Goal: Book appointment/travel/reservation

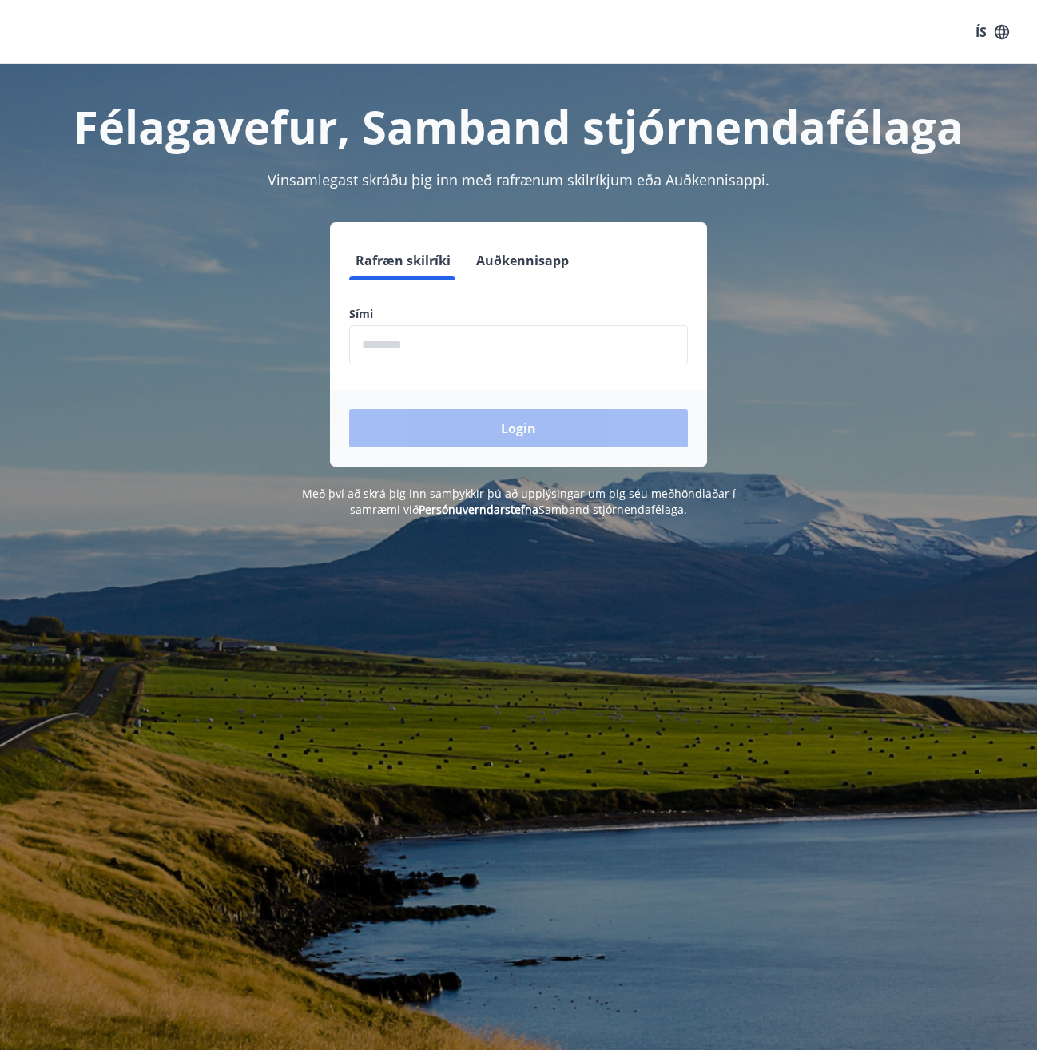
click at [411, 341] on input "phone" at bounding box center [518, 344] width 339 height 39
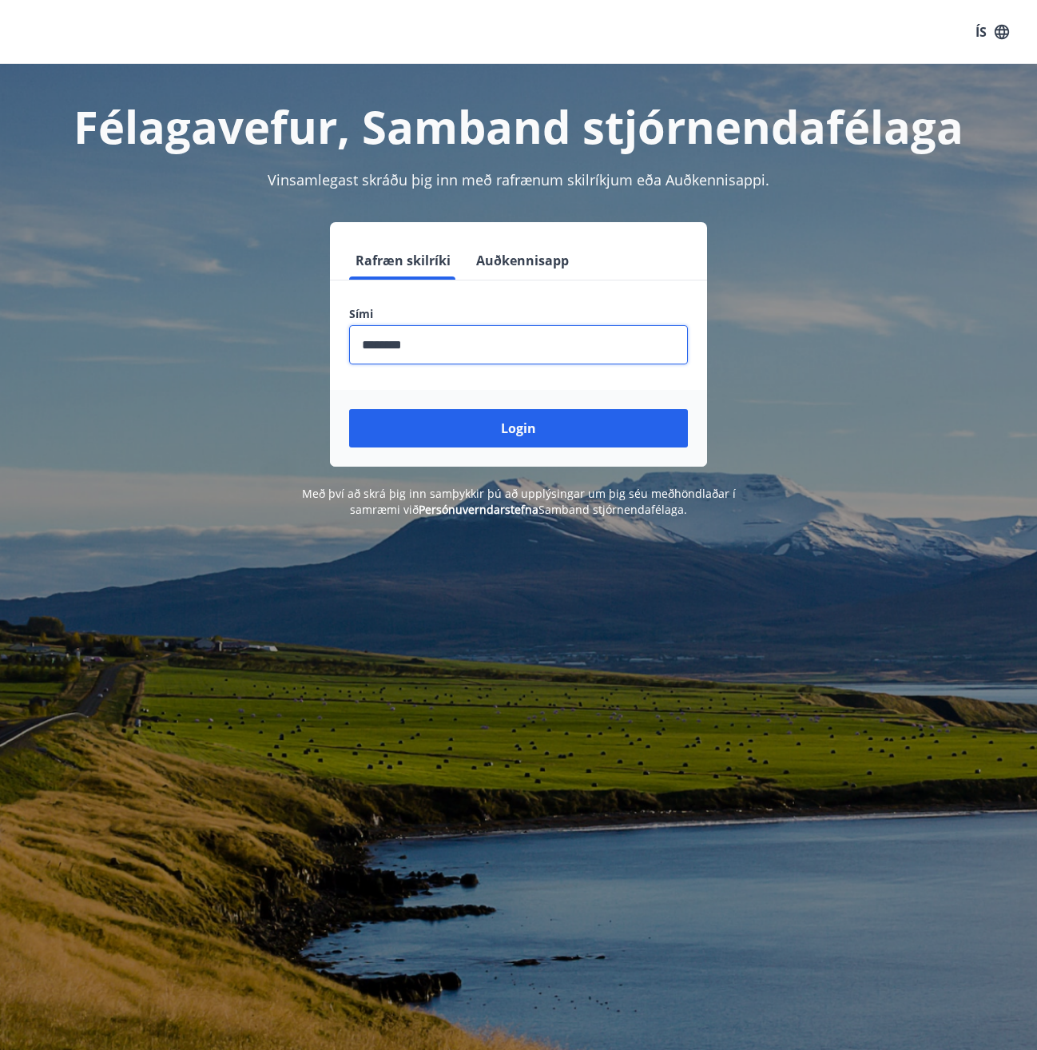
type input "********"
click at [349, 409] on button "Login" at bounding box center [518, 428] width 339 height 38
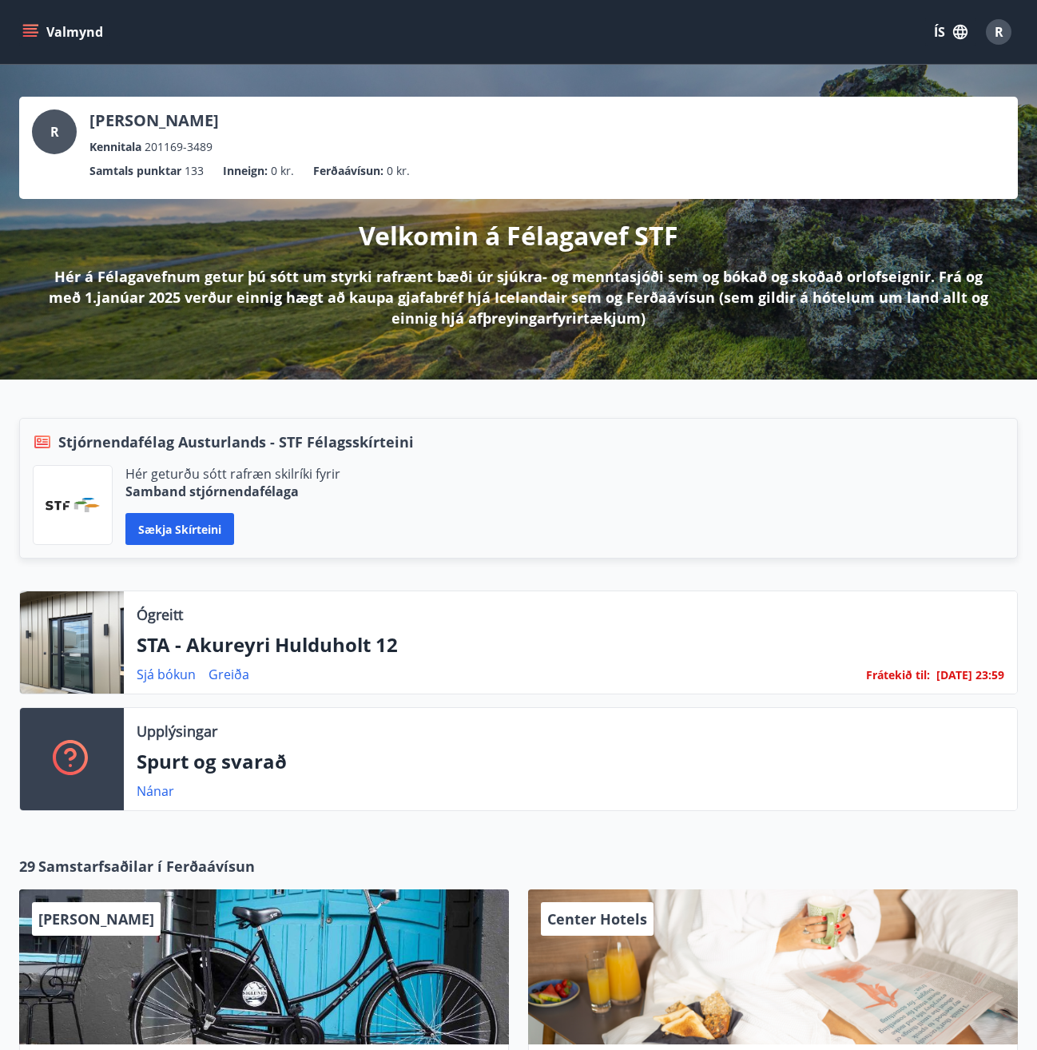
click at [170, 669] on link "Sjá bókun" at bounding box center [166, 674] width 59 height 18
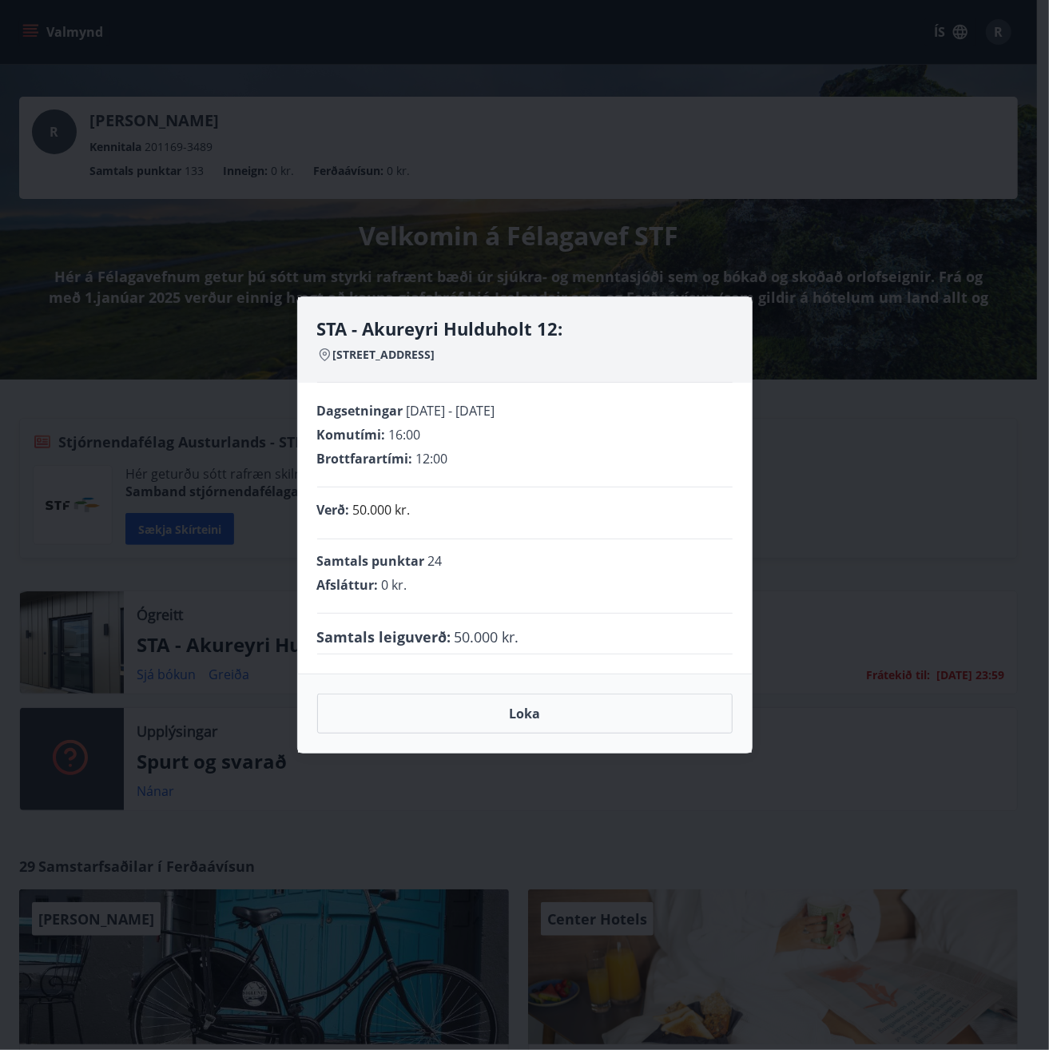
click at [489, 712] on button "Loka" at bounding box center [524, 713] width 415 height 40
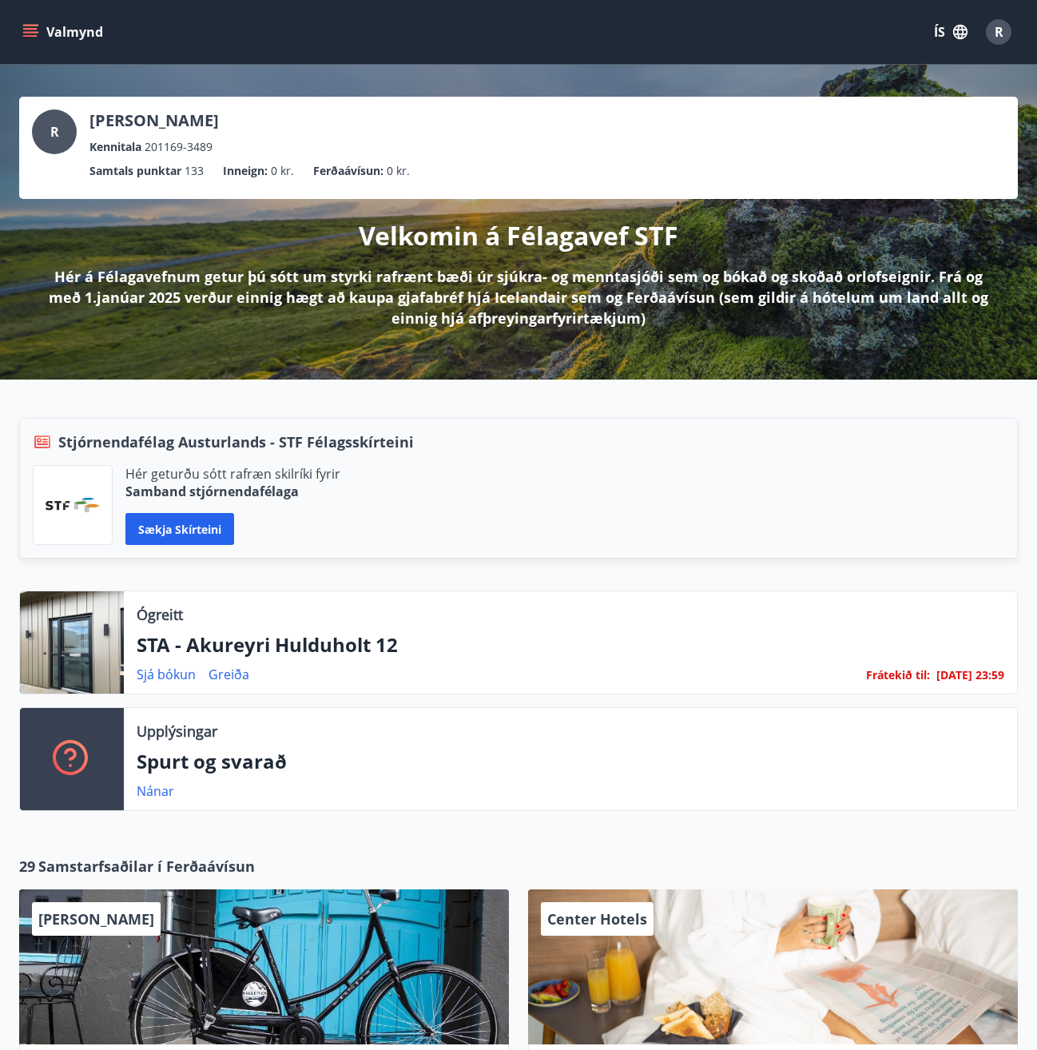
click at [34, 27] on icon "menu" at bounding box center [30, 32] width 16 height 16
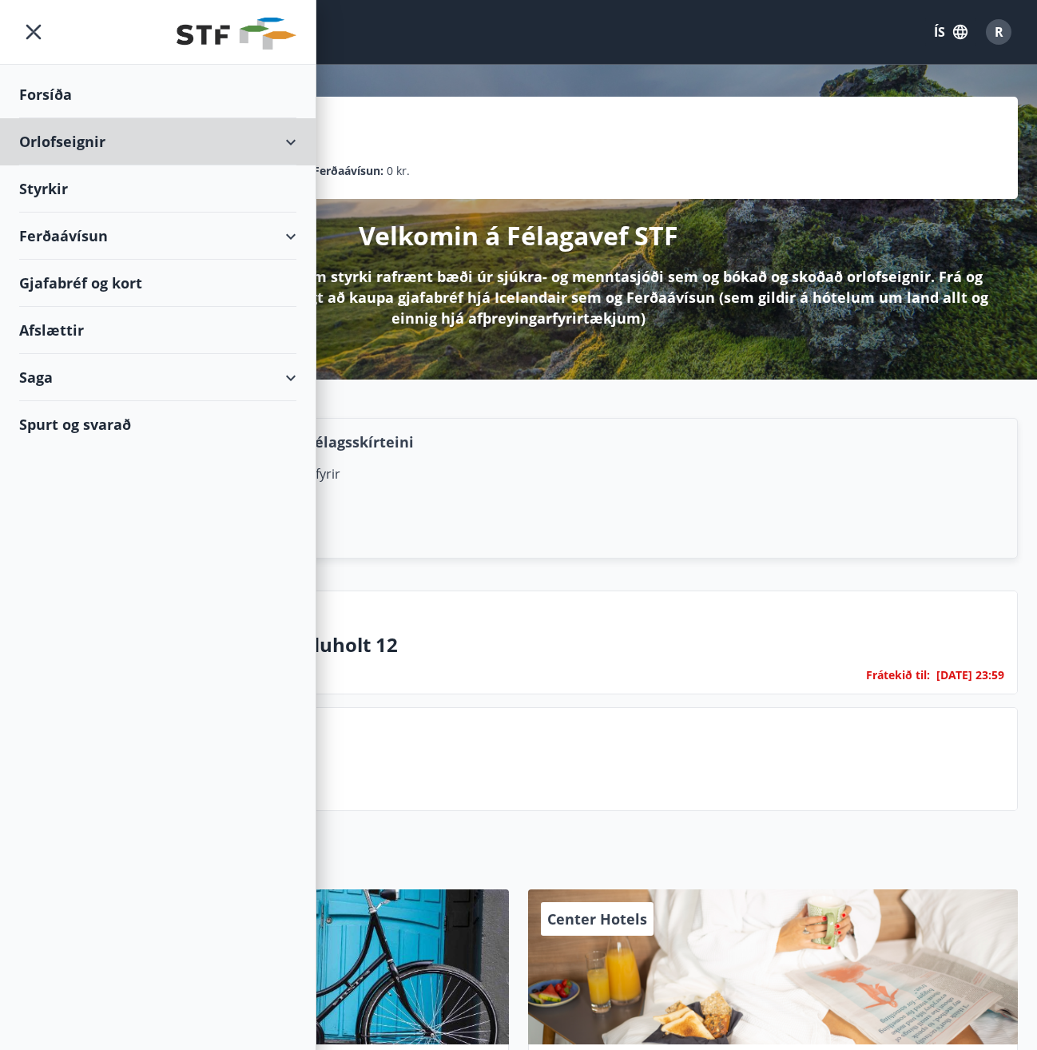
click at [89, 144] on div "Orlofseignir" at bounding box center [157, 141] width 277 height 47
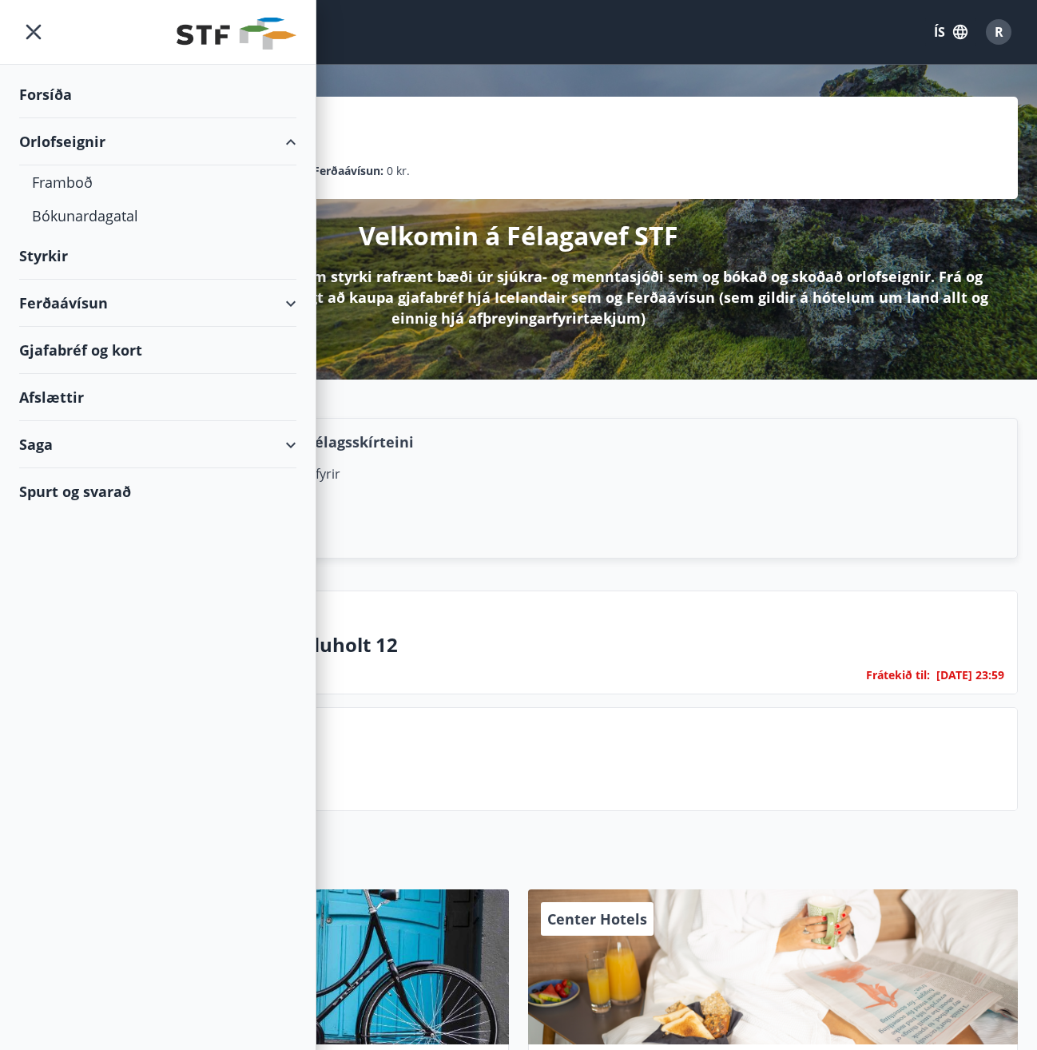
click at [73, 209] on div "Bókunardagatal" at bounding box center [158, 216] width 252 height 34
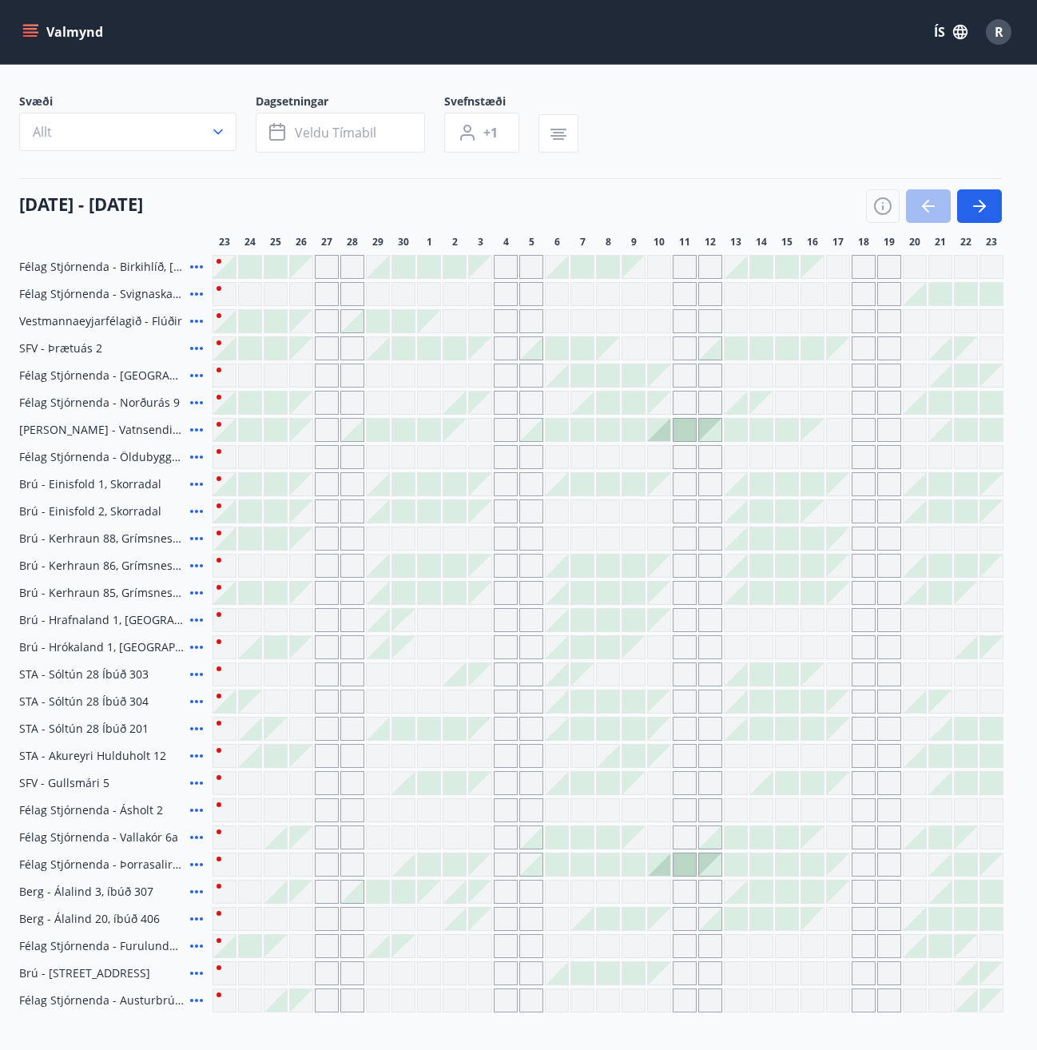
scroll to position [79, 0]
click at [32, 27] on icon "menu" at bounding box center [30, 32] width 16 height 16
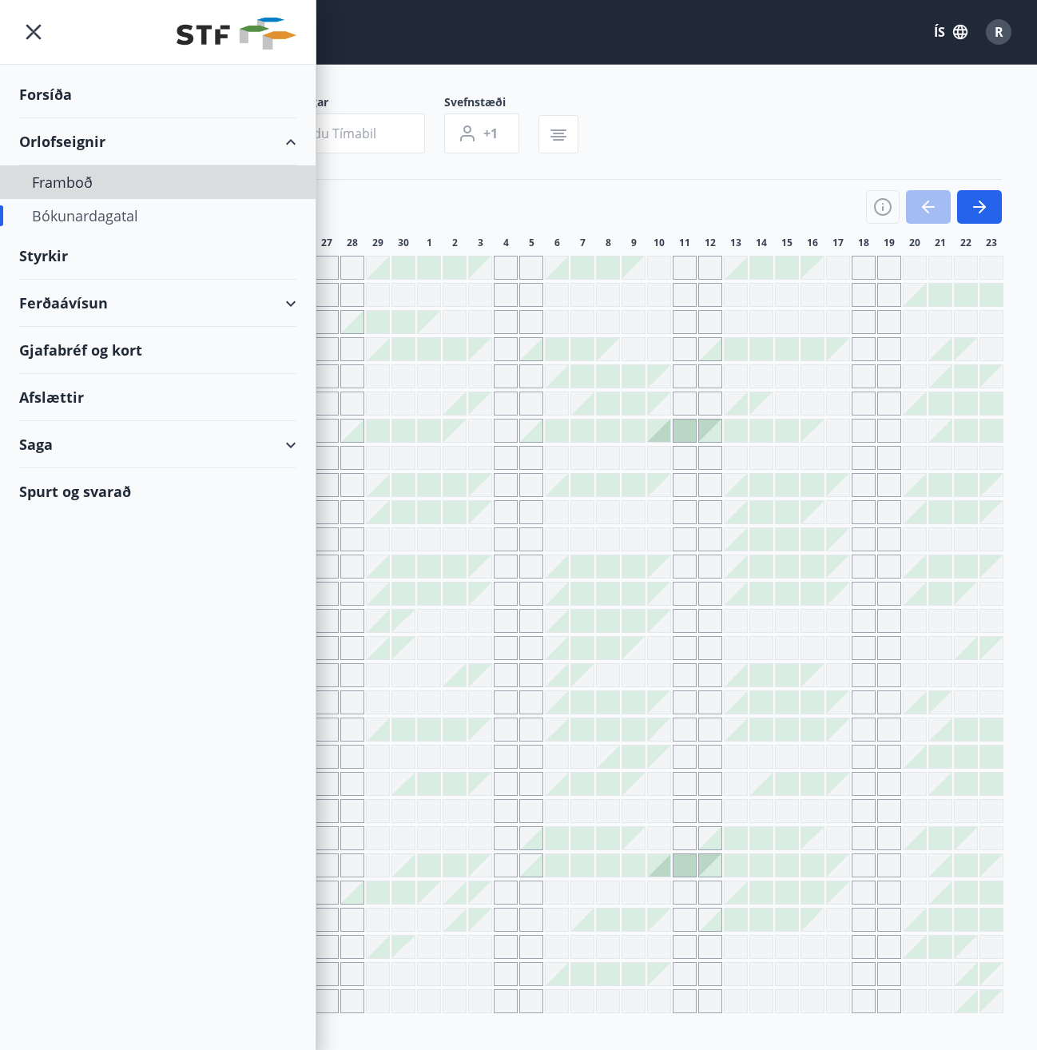
click at [83, 182] on div "Framboð" at bounding box center [158, 182] width 252 height 34
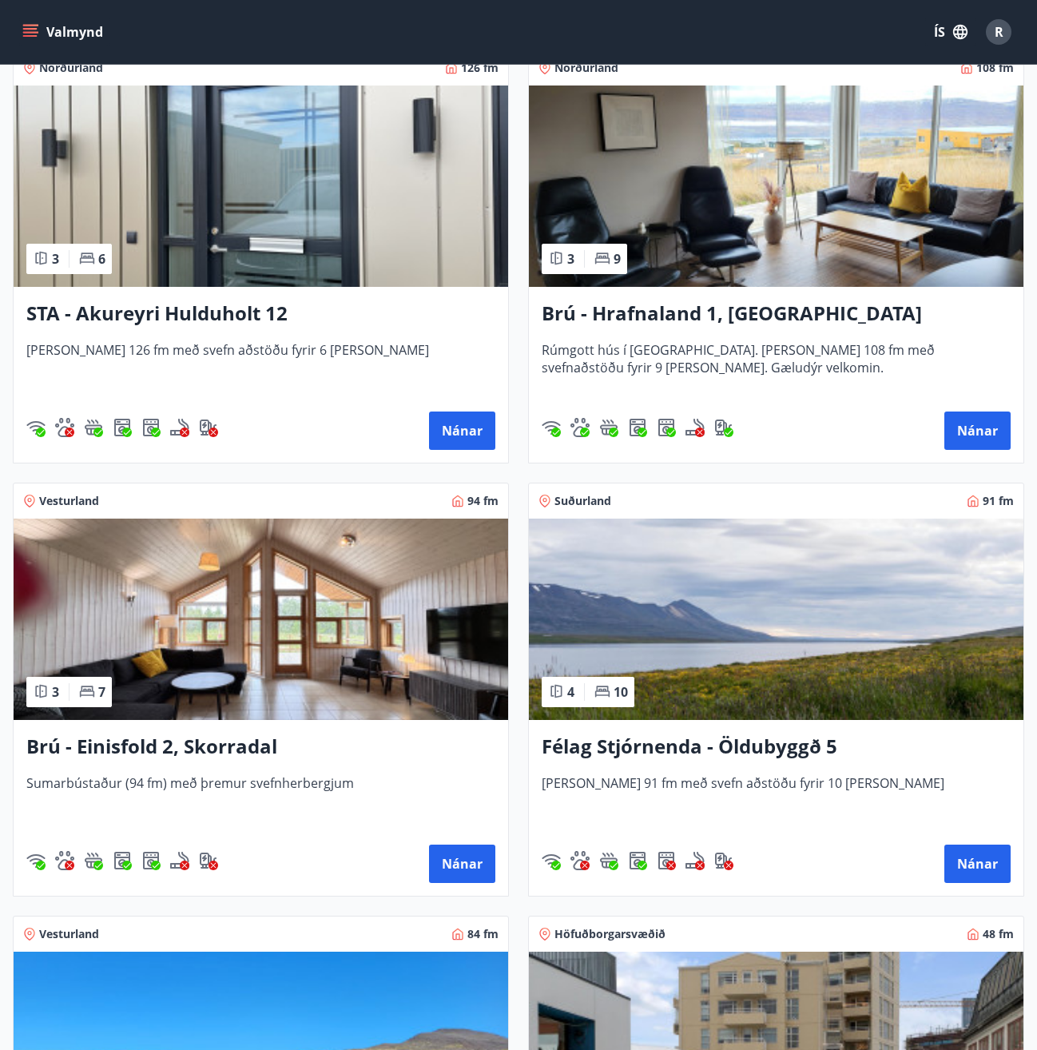
scroll to position [1198, 0]
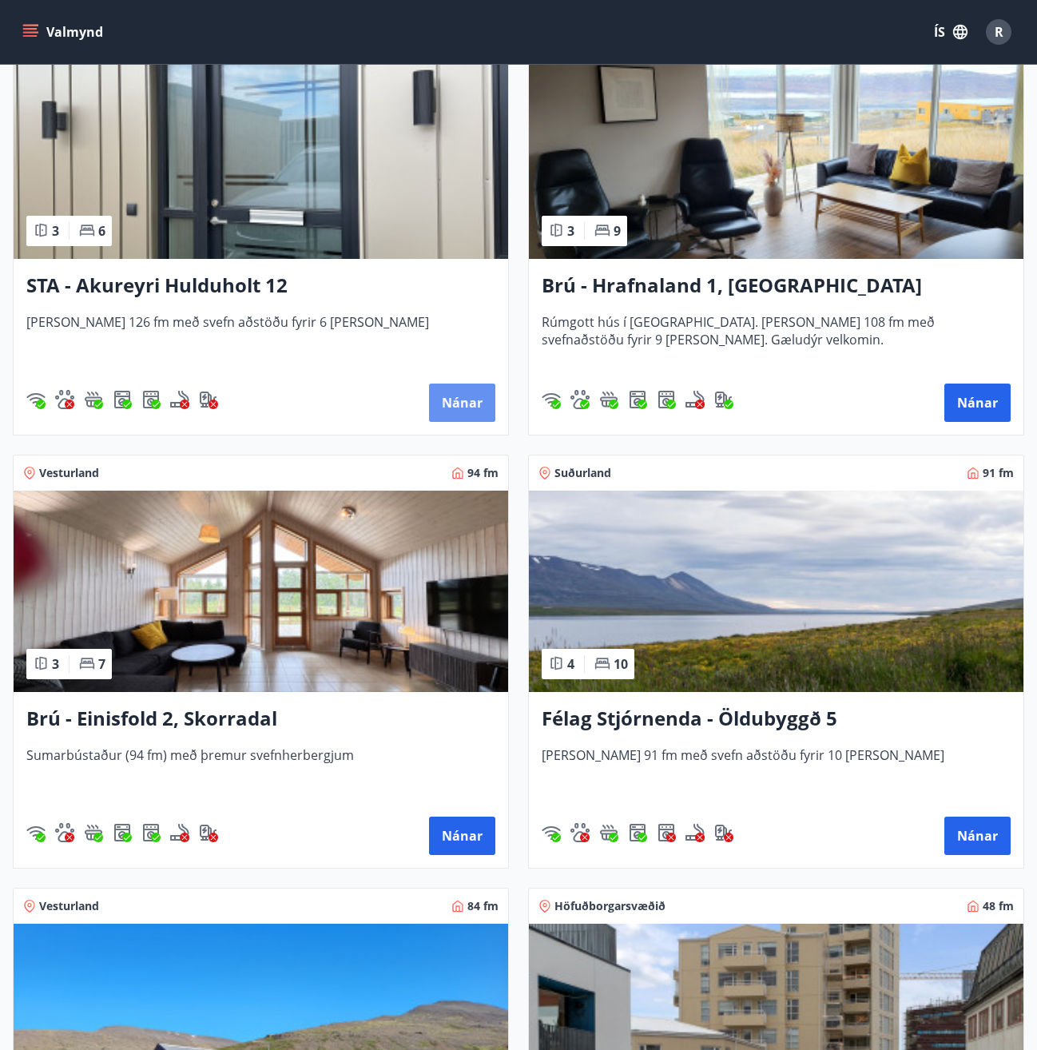
click at [459, 397] on button "Nánar" at bounding box center [462, 402] width 66 height 38
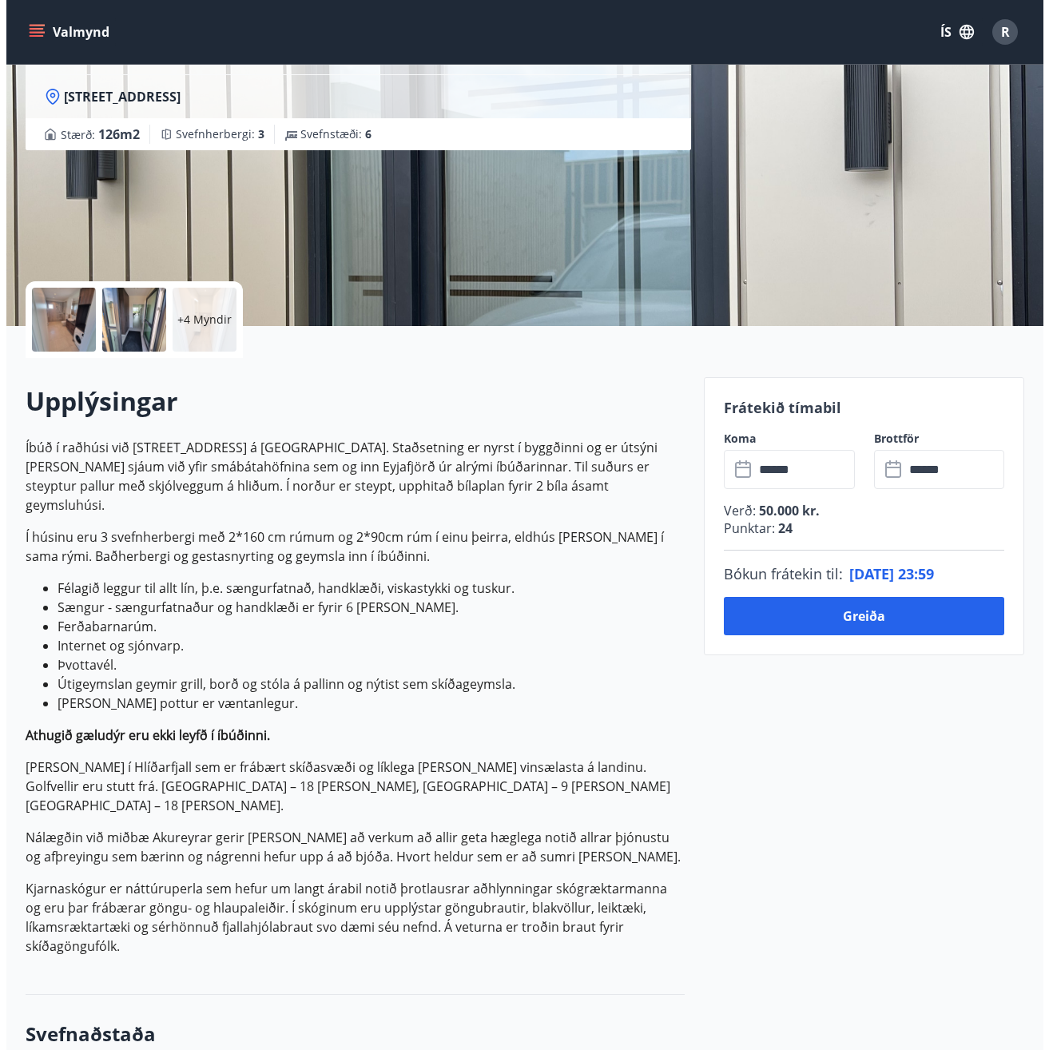
scroll to position [74, 0]
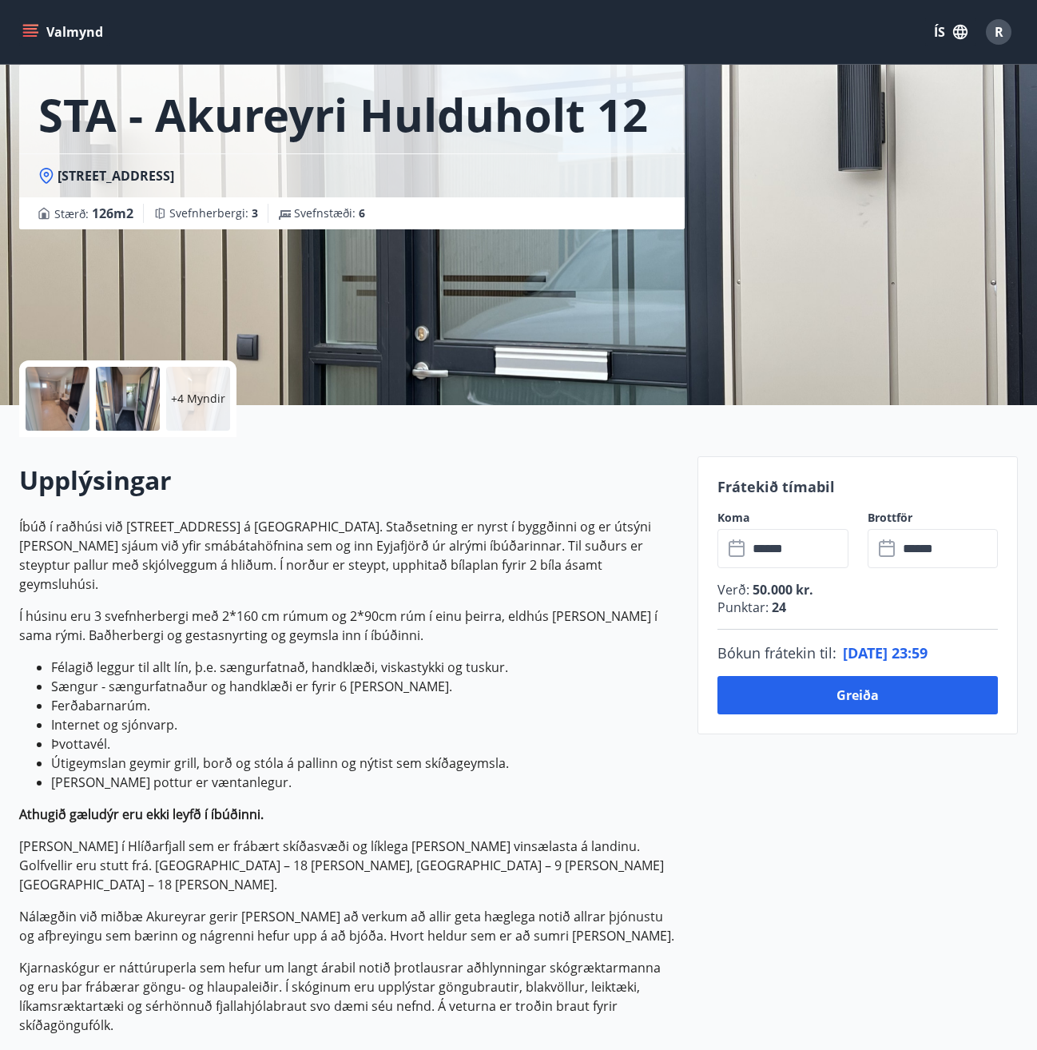
drag, startPoint x: 62, startPoint y: 381, endPoint x: 67, endPoint y: 389, distance: 9.3
click at [67, 389] on div at bounding box center [58, 399] width 64 height 64
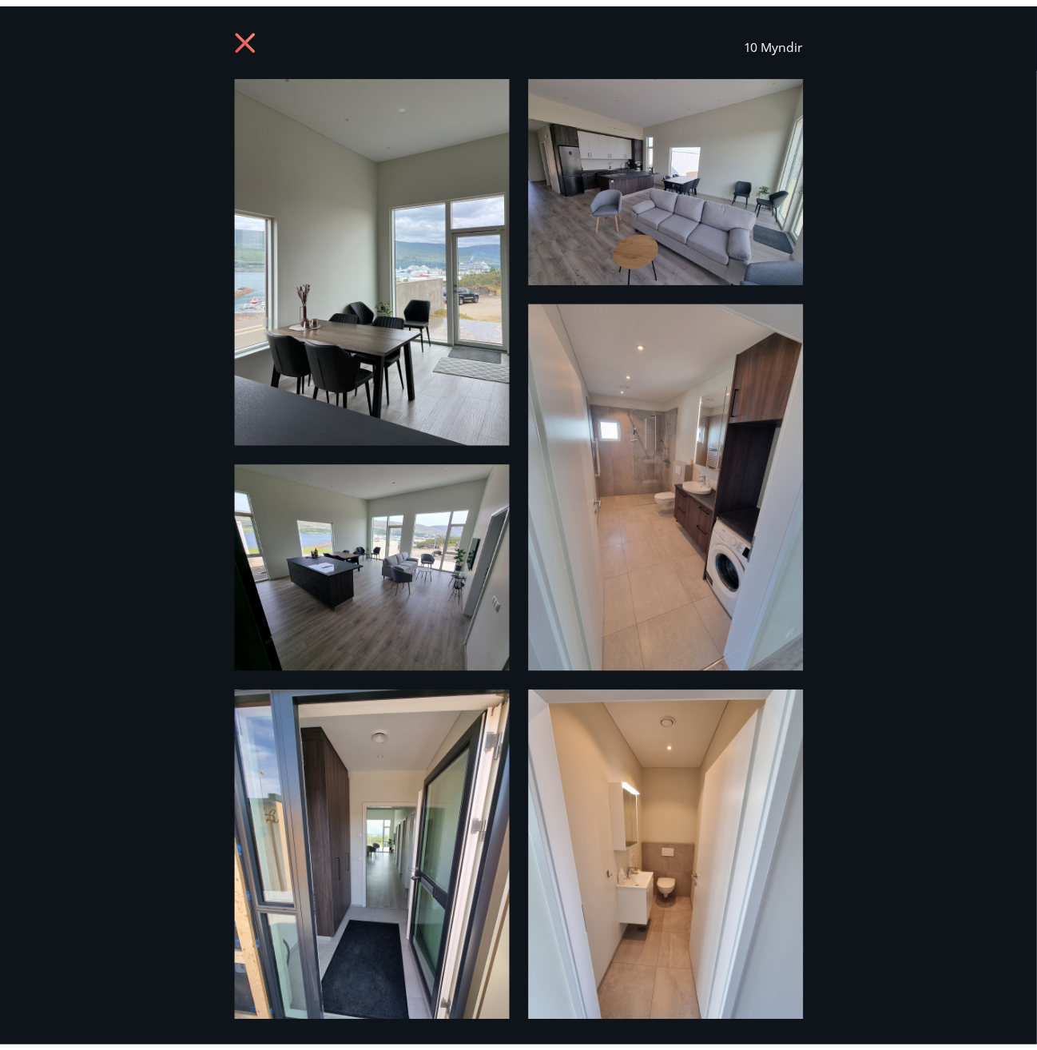
scroll to position [0, 0]
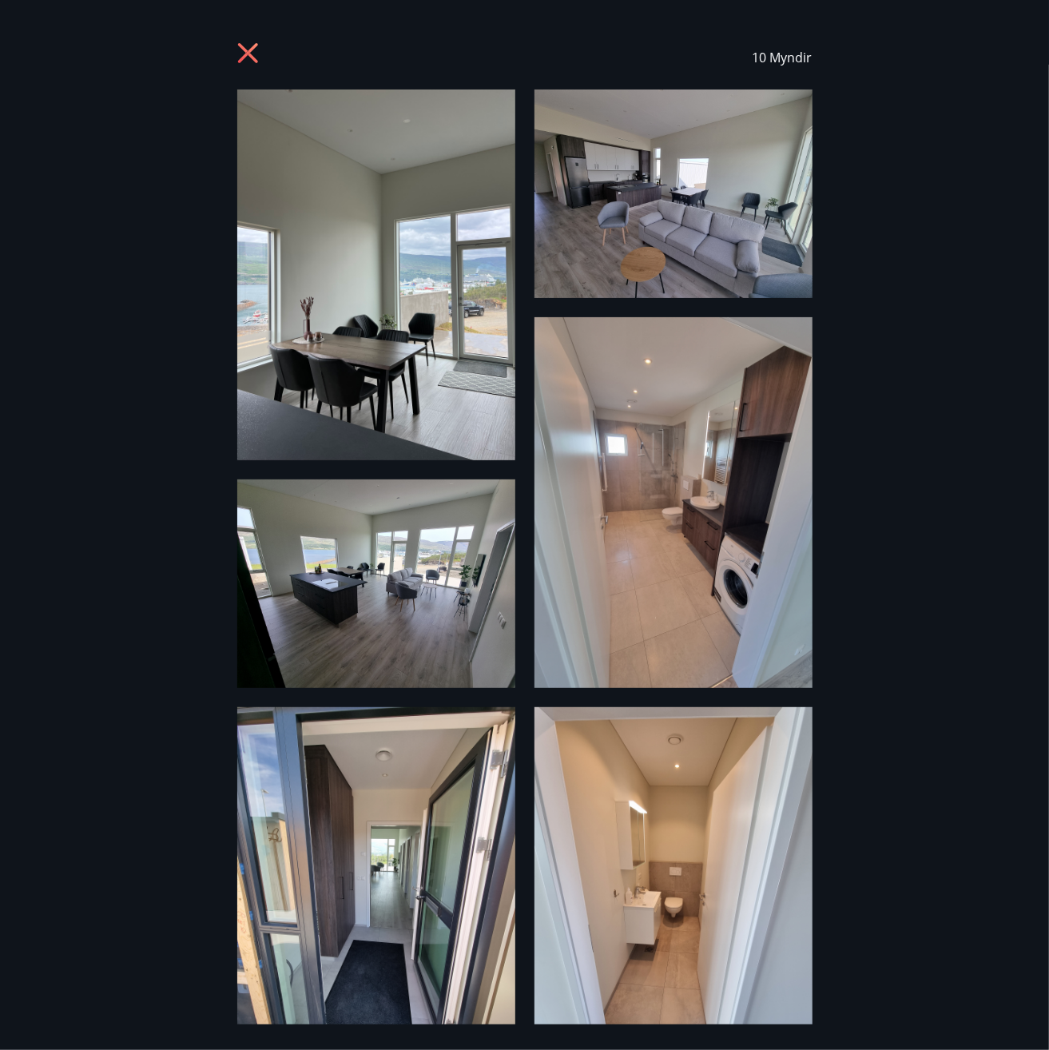
click at [246, 53] on icon at bounding box center [250, 55] width 26 height 26
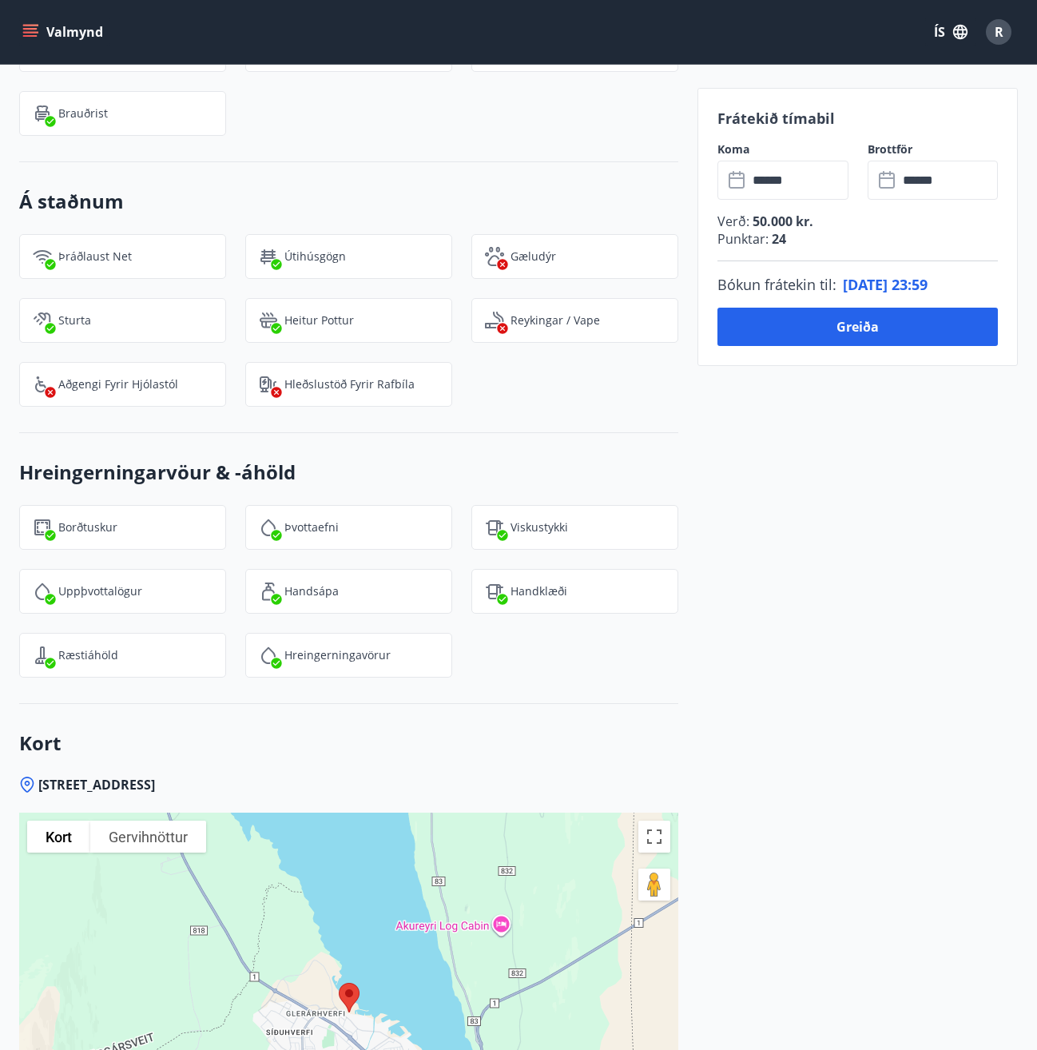
scroll to position [2311, 0]
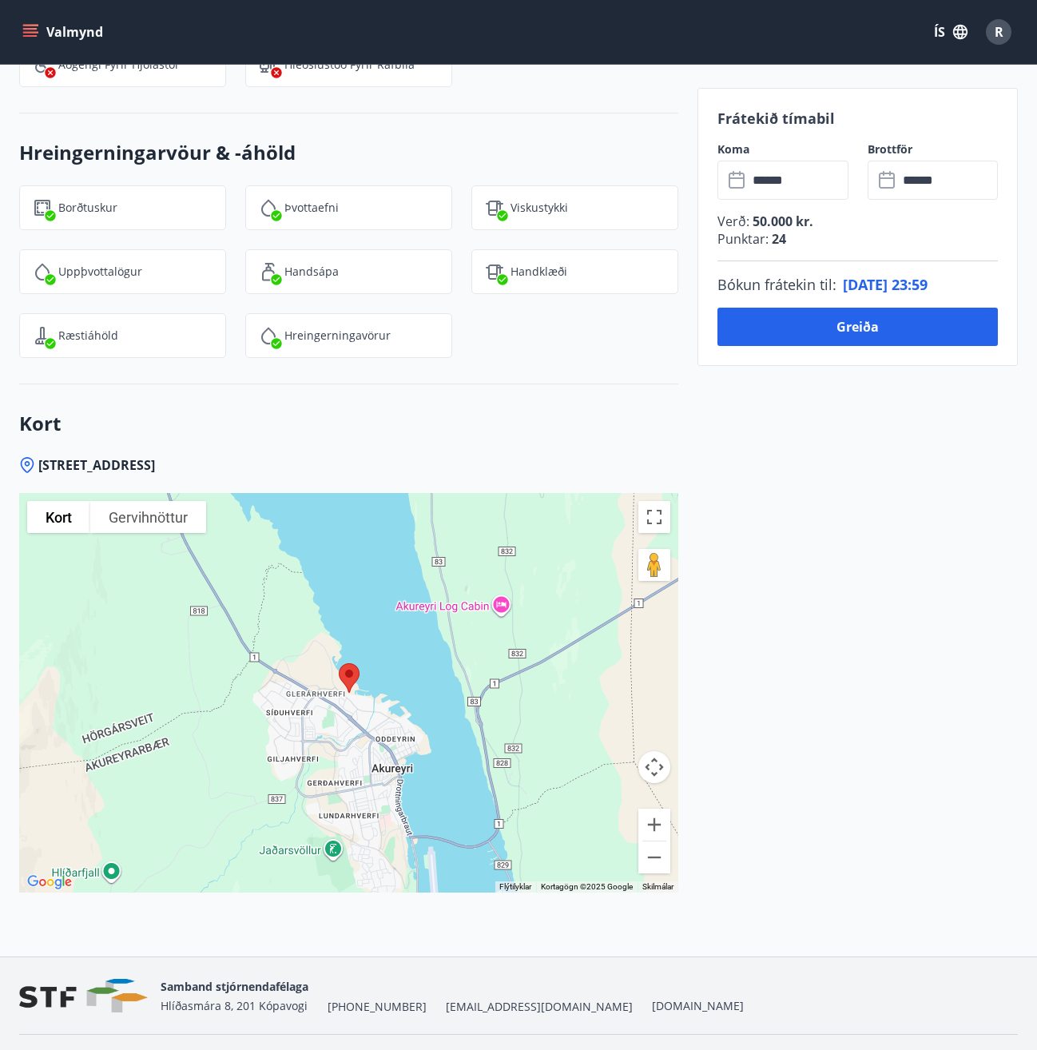
click at [348, 657] on img at bounding box center [349, 678] width 34 height 42
click at [654, 808] on button "Stækka" at bounding box center [654, 824] width 32 height 32
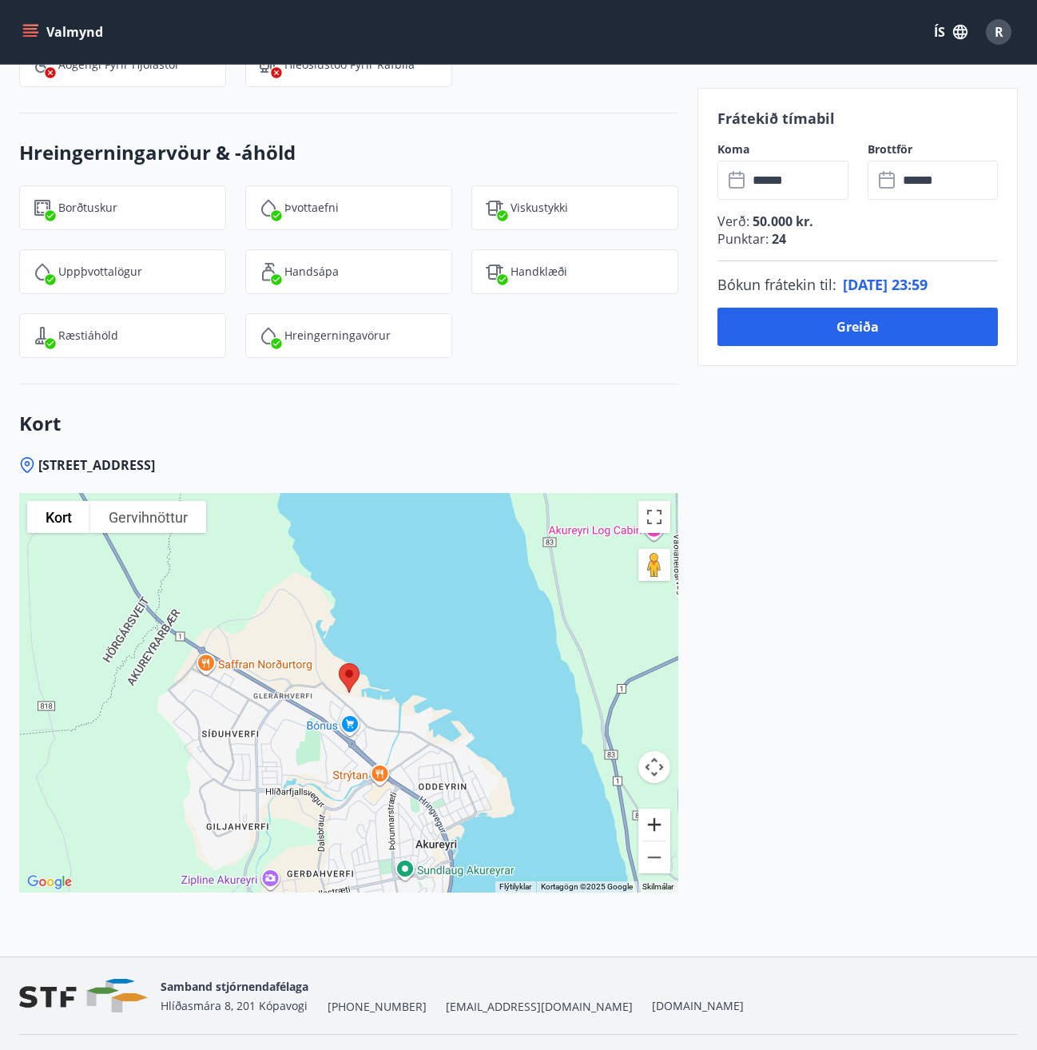
click at [657, 808] on button "Stækka" at bounding box center [654, 824] width 32 height 32
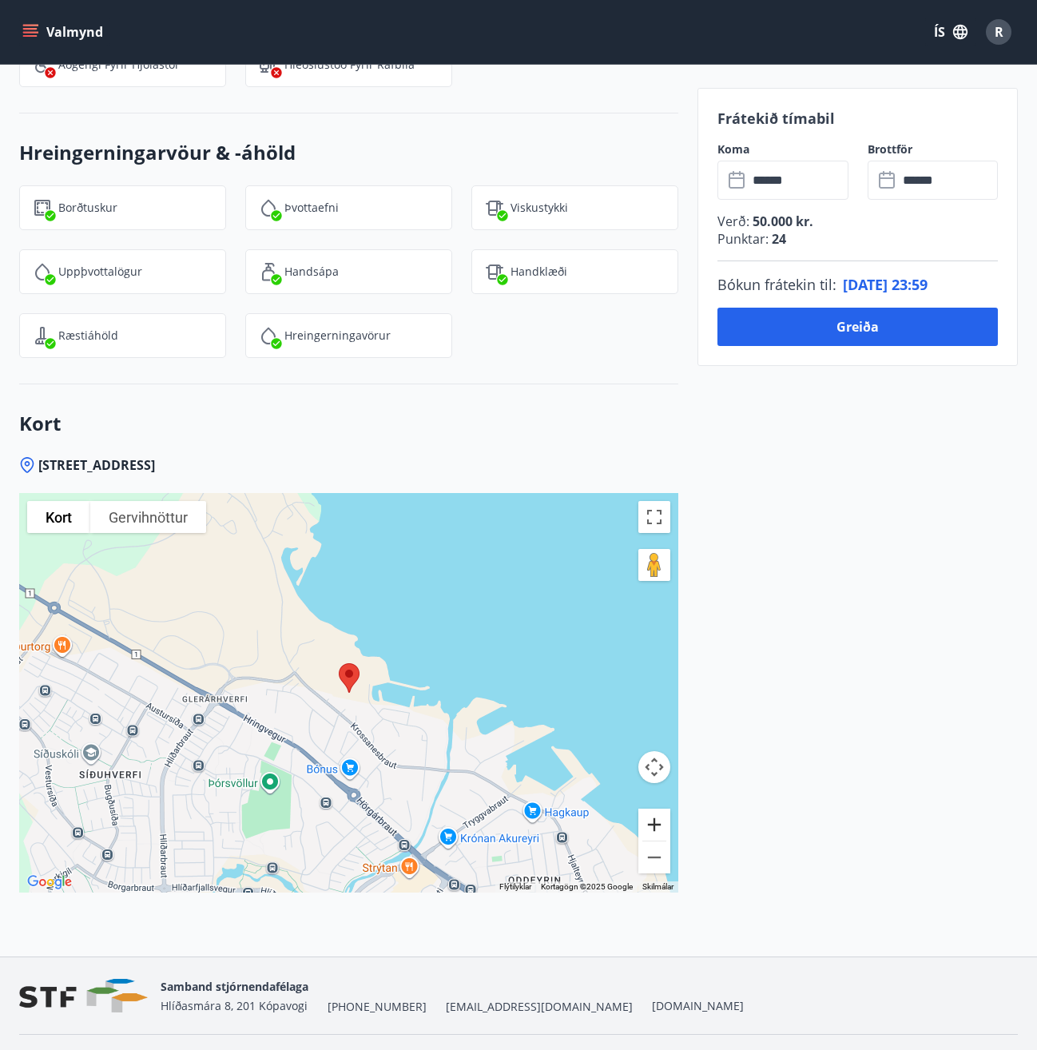
click at [657, 808] on button "Stækka" at bounding box center [654, 824] width 32 height 32
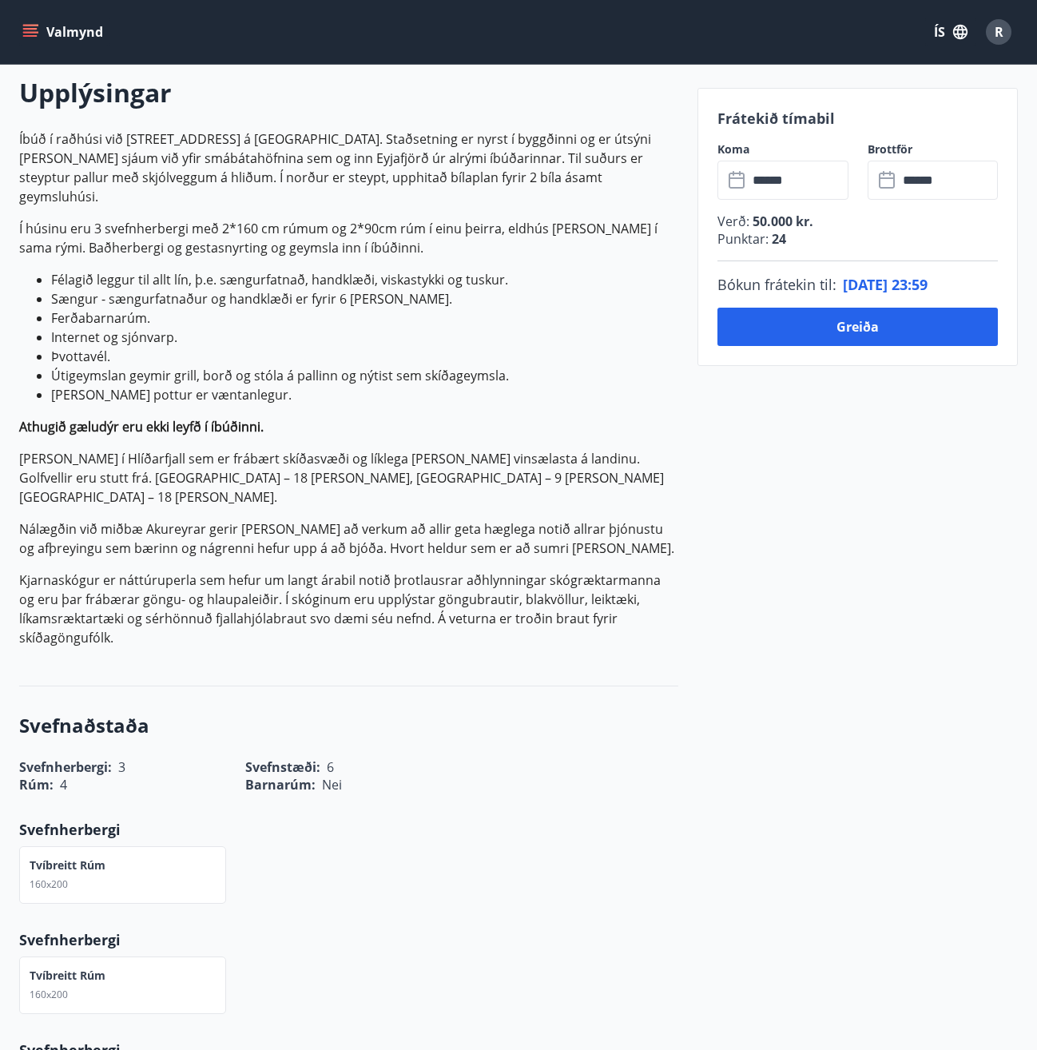
scroll to position [0, 0]
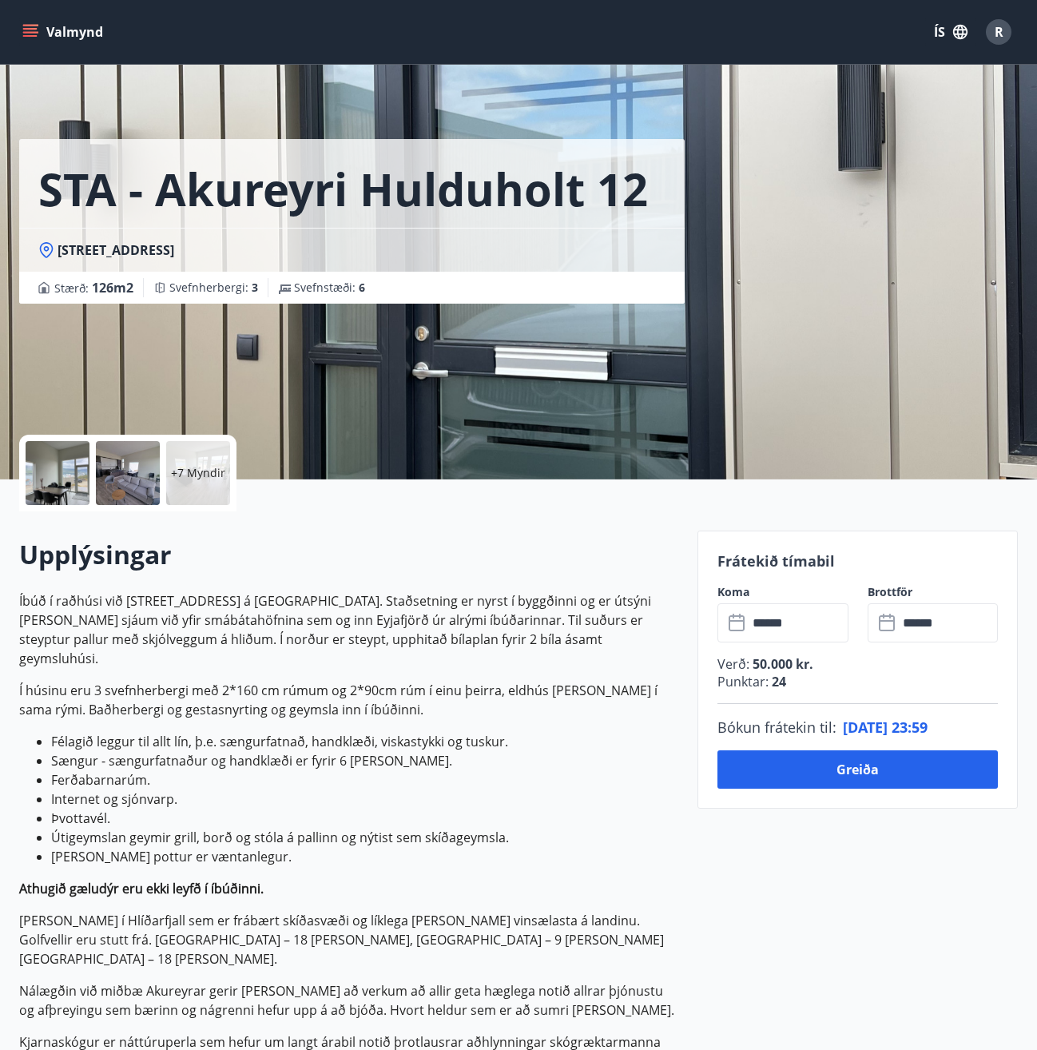
drag, startPoint x: 868, startPoint y: 769, endPoint x: 872, endPoint y: 789, distance: 21.2
click at [874, 789] on div "Frátekið tímabil Koma ​ ****** ​ Brottför ​ ****** ​ Verð : 50.000 kr. Punktar …" at bounding box center [857, 669] width 320 height 278
click at [859, 765] on button "Greiða" at bounding box center [857, 769] width 280 height 38
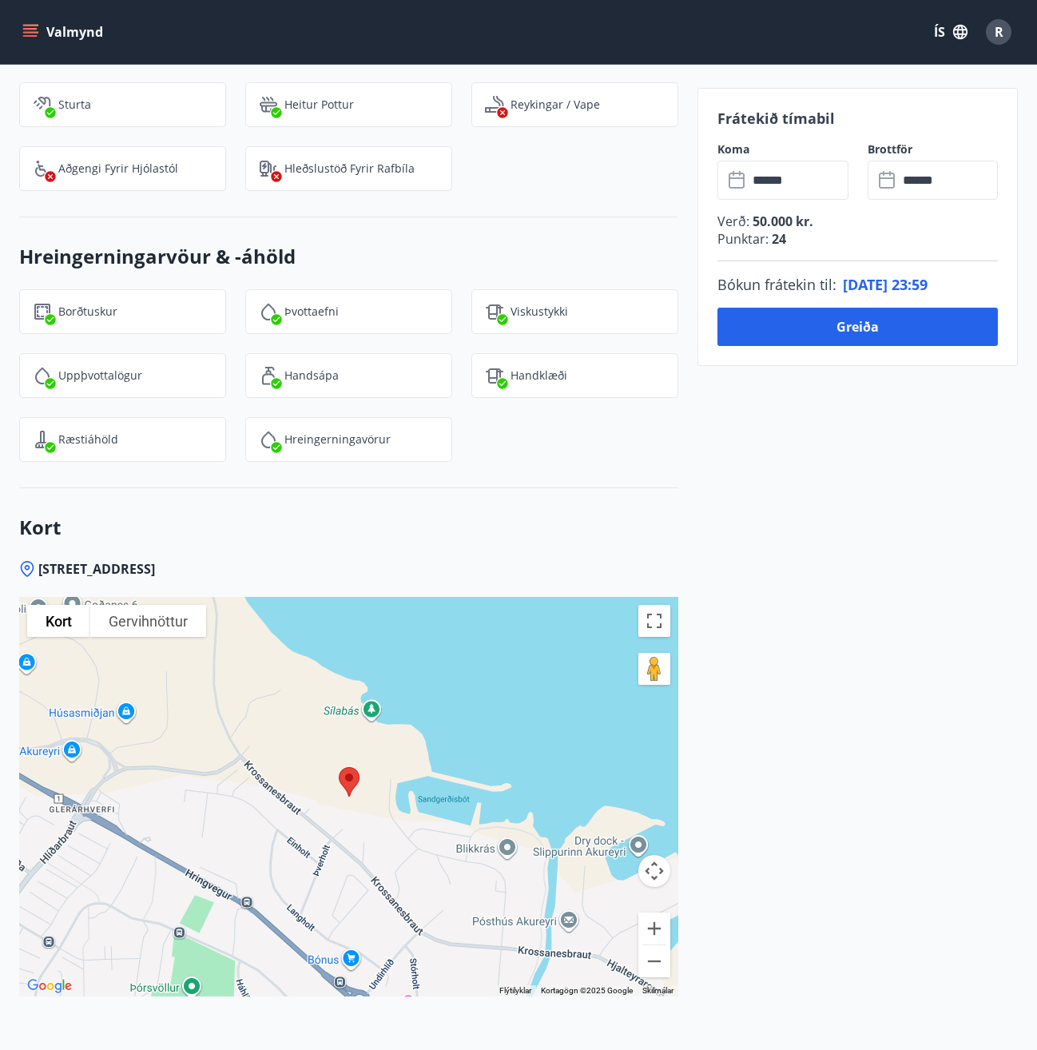
scroll to position [2231, 0]
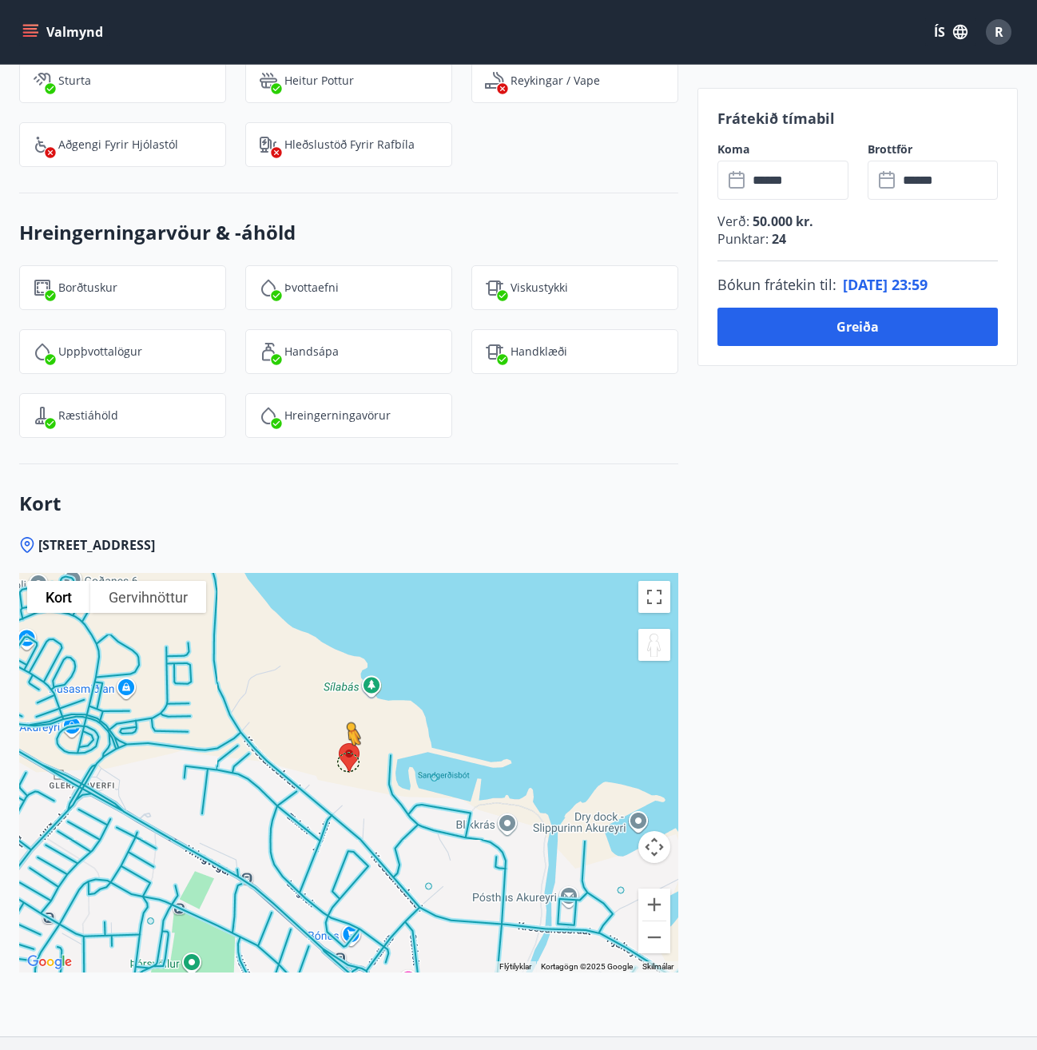
drag, startPoint x: 649, startPoint y: 599, endPoint x: 349, endPoint y: 721, distance: 323.3
click at [349, 721] on div "Ýttu á Alt + Enter til að draga með lyklaborðinu. Notaðu örvalyklana til að fær…" at bounding box center [348, 772] width 659 height 399
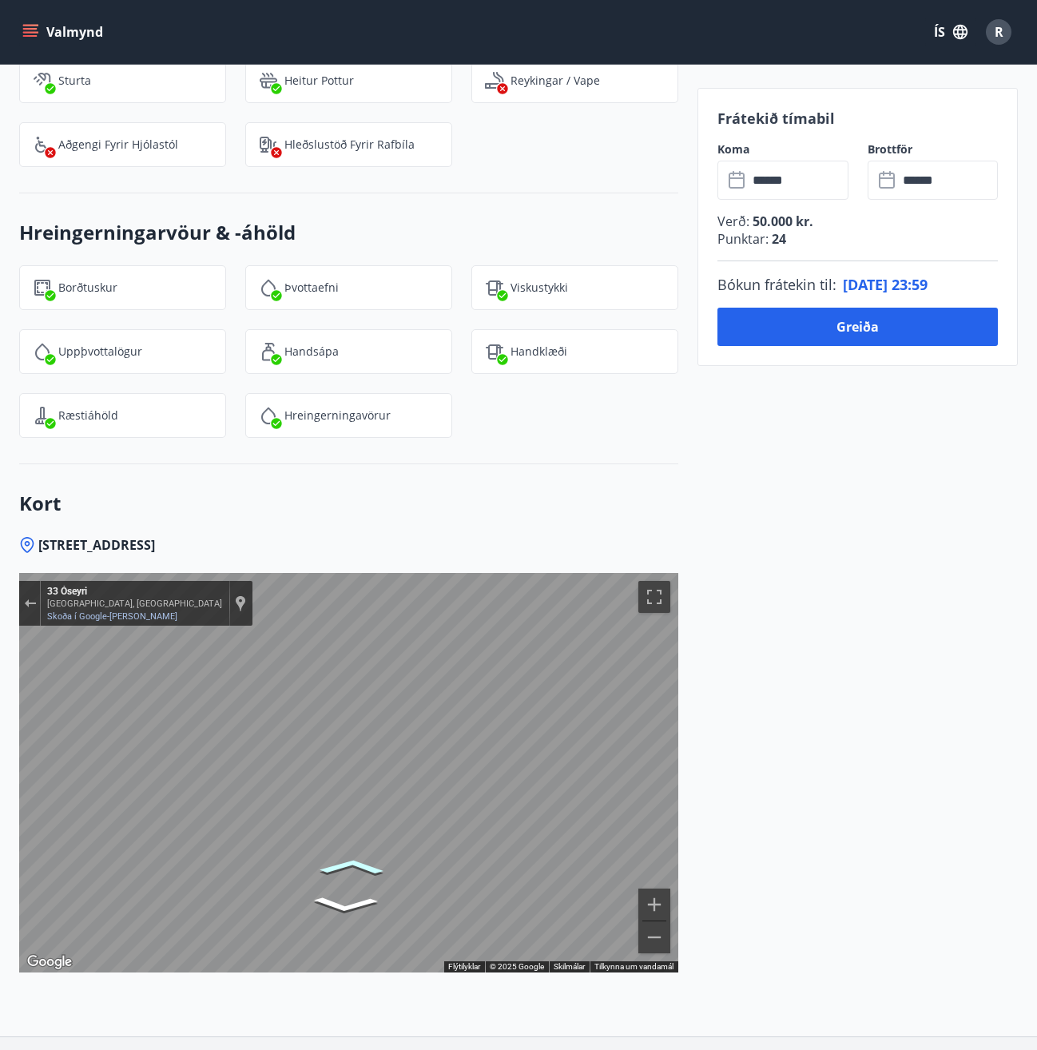
click at [353, 854] on icon "Fara norður, Óseyri" at bounding box center [352, 866] width 100 height 25
click at [352, 892] on icon "Fara suður, Óseyri" at bounding box center [346, 904] width 100 height 25
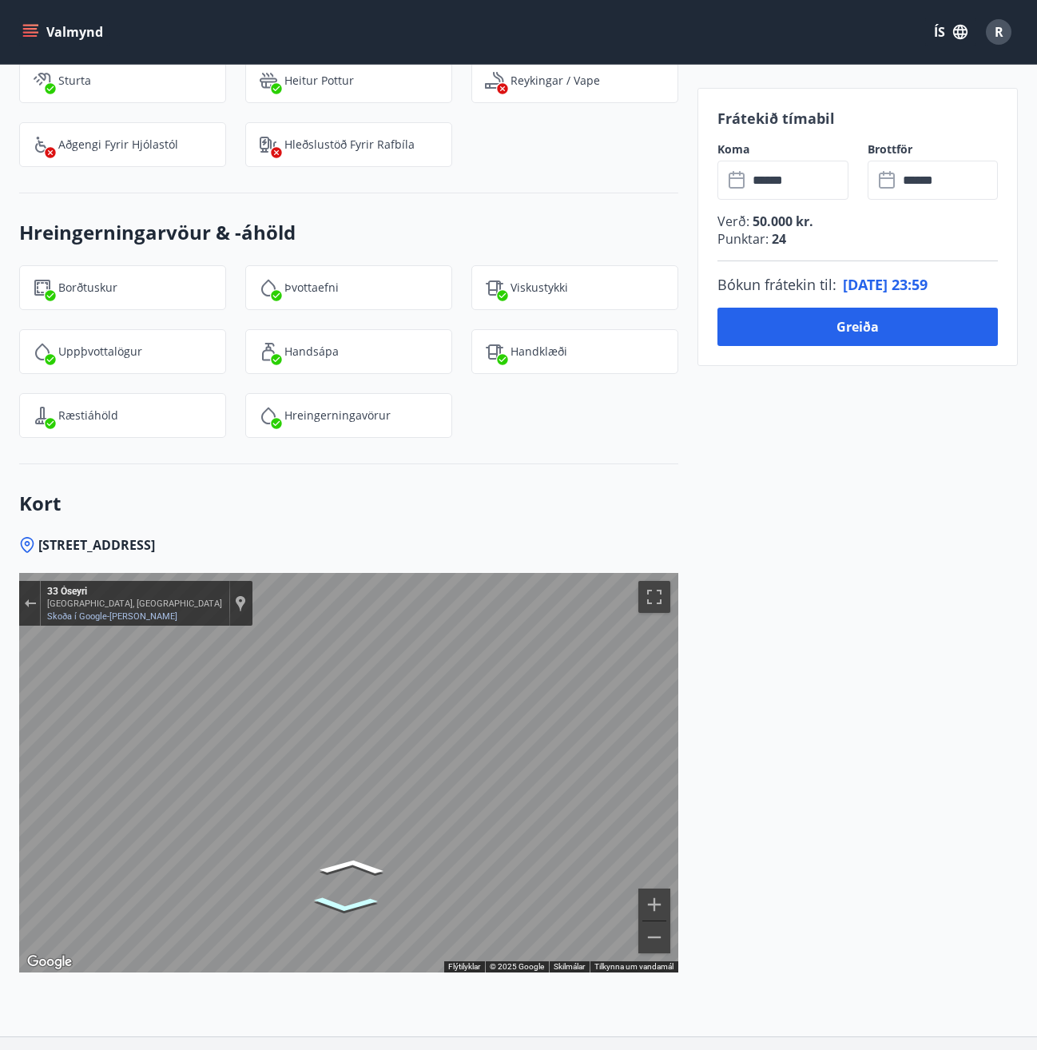
click at [353, 892] on icon "Fara suður, Óseyri" at bounding box center [346, 904] width 100 height 25
click at [423, 840] on div "Kort" at bounding box center [348, 772] width 659 height 399
drag, startPoint x: 361, startPoint y: 824, endPoint x: 797, endPoint y: 823, distance: 436.2
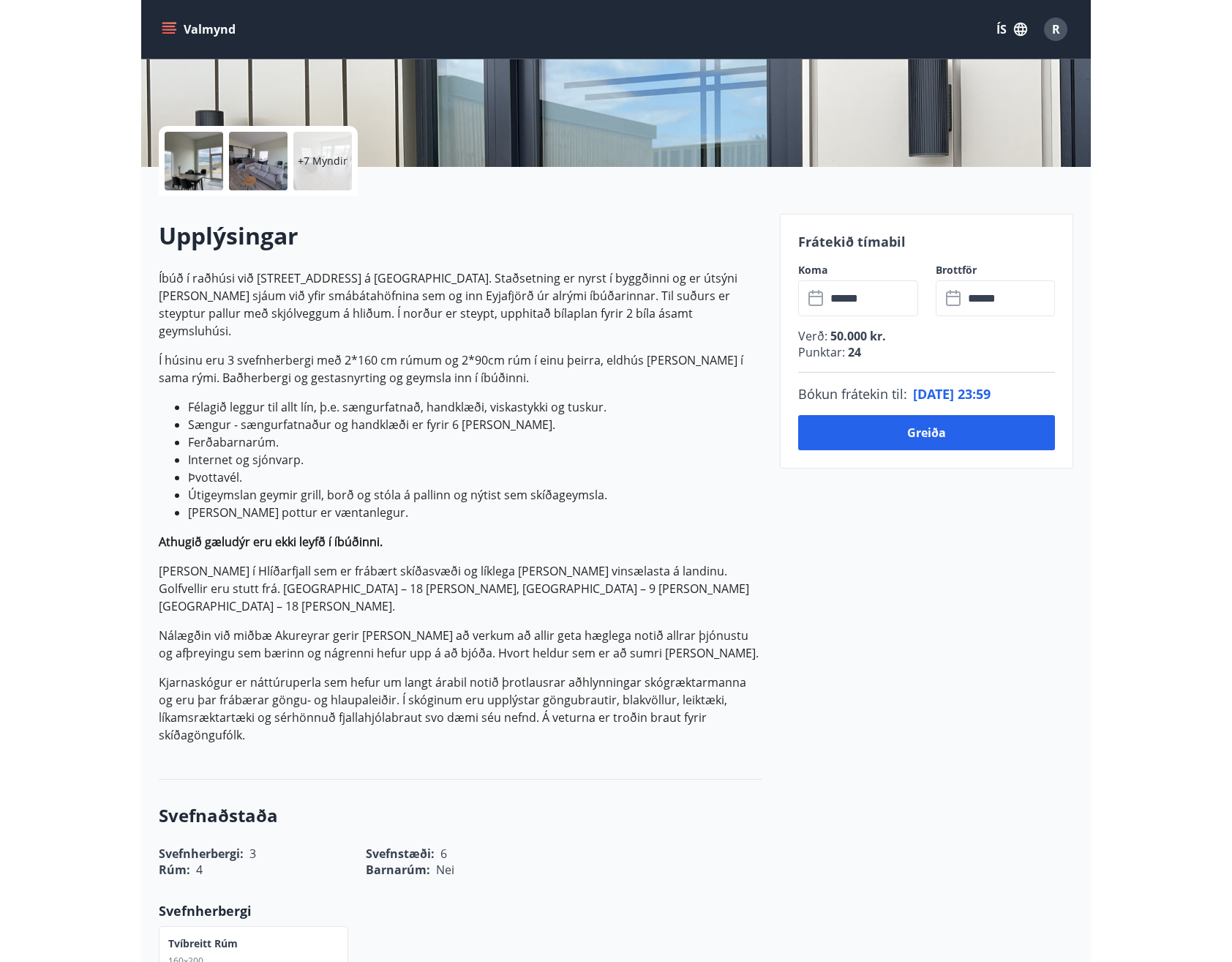
scroll to position [0, 0]
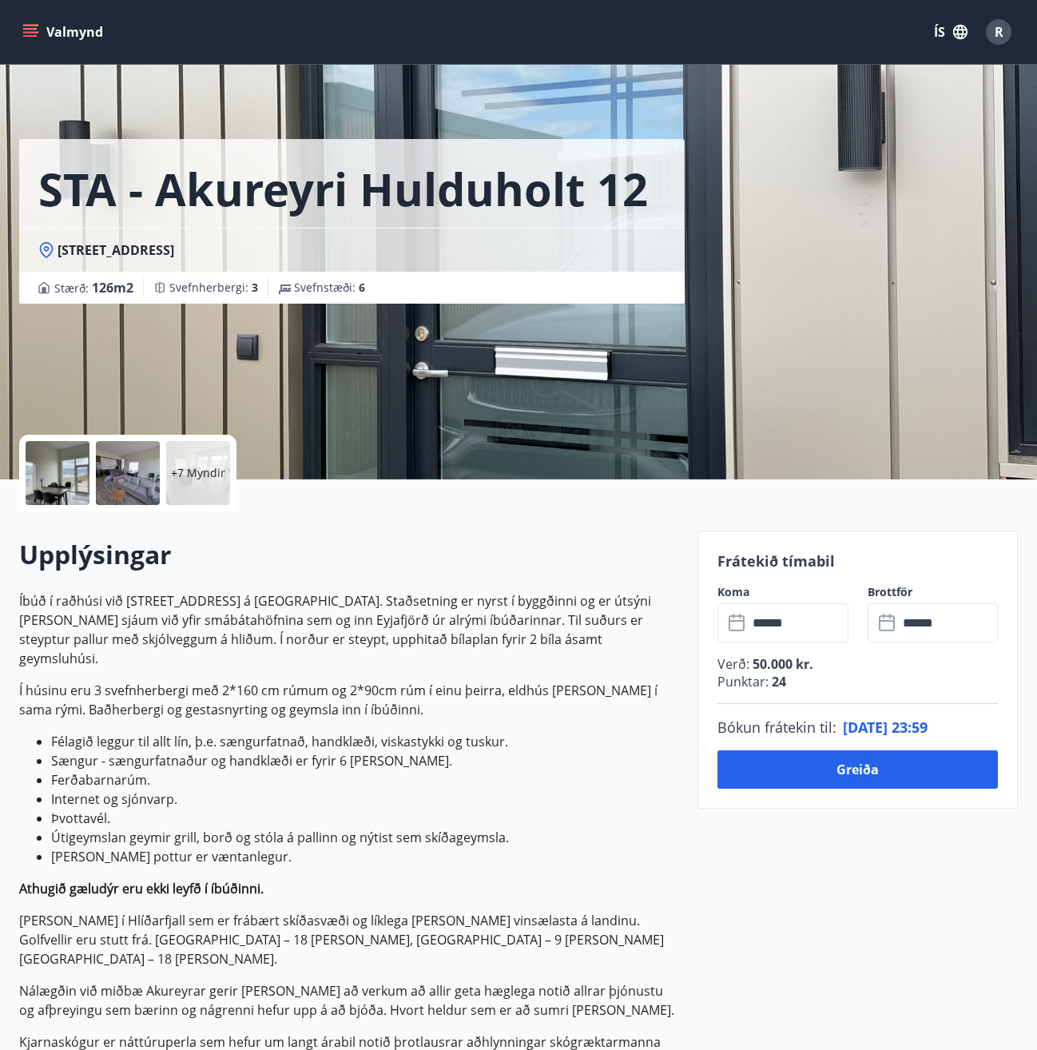
click at [837, 761] on button "Greiða" at bounding box center [857, 769] width 280 height 38
click at [868, 773] on button "Greiða" at bounding box center [857, 769] width 280 height 38
click at [28, 24] on icon "menu" at bounding box center [30, 32] width 16 height 16
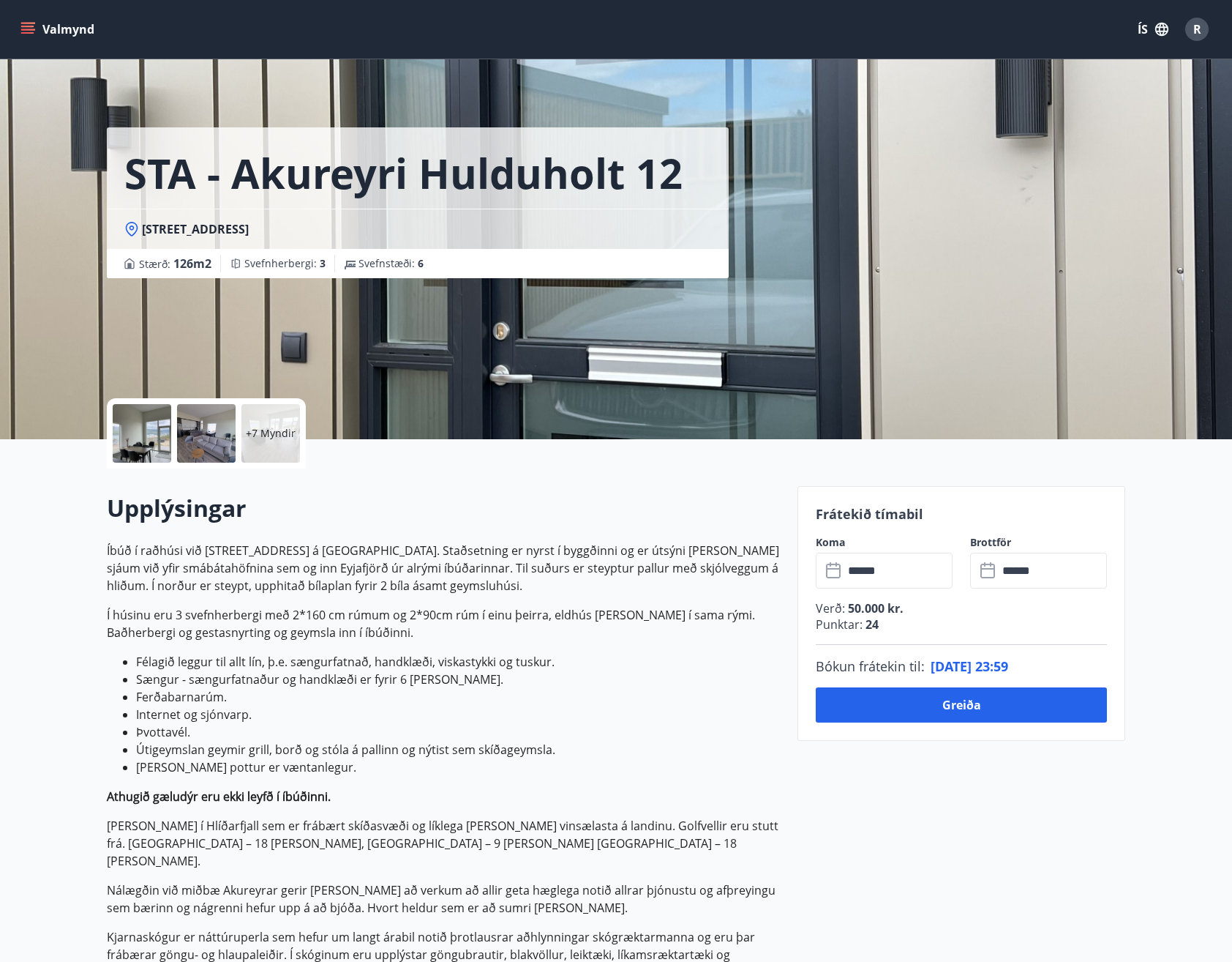
click at [944, 705] on button "Greiða" at bounding box center [962, 705] width 291 height 35
click at [27, 24] on button "Valmynd" at bounding box center [59, 29] width 82 height 27
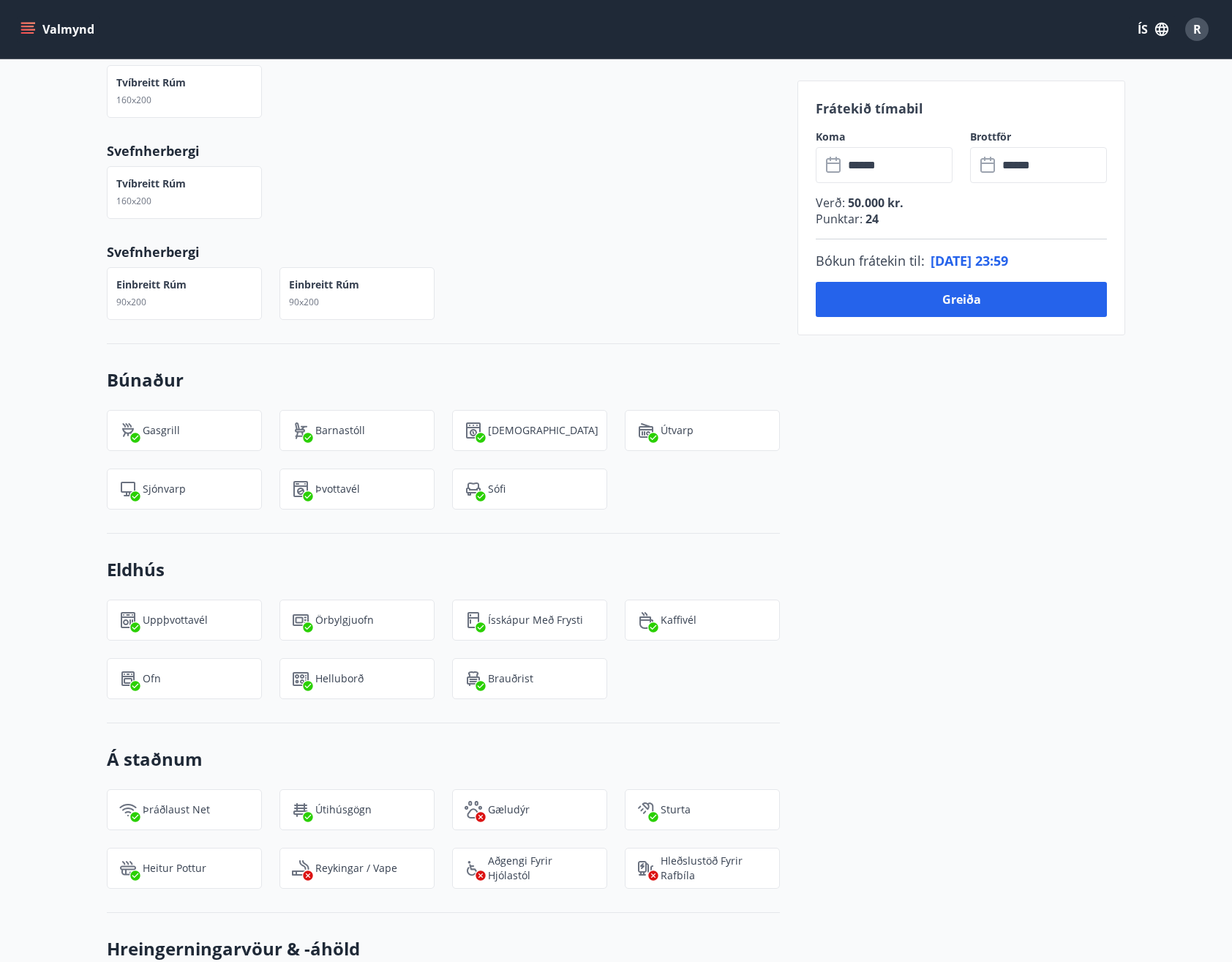
scroll to position [72, 0]
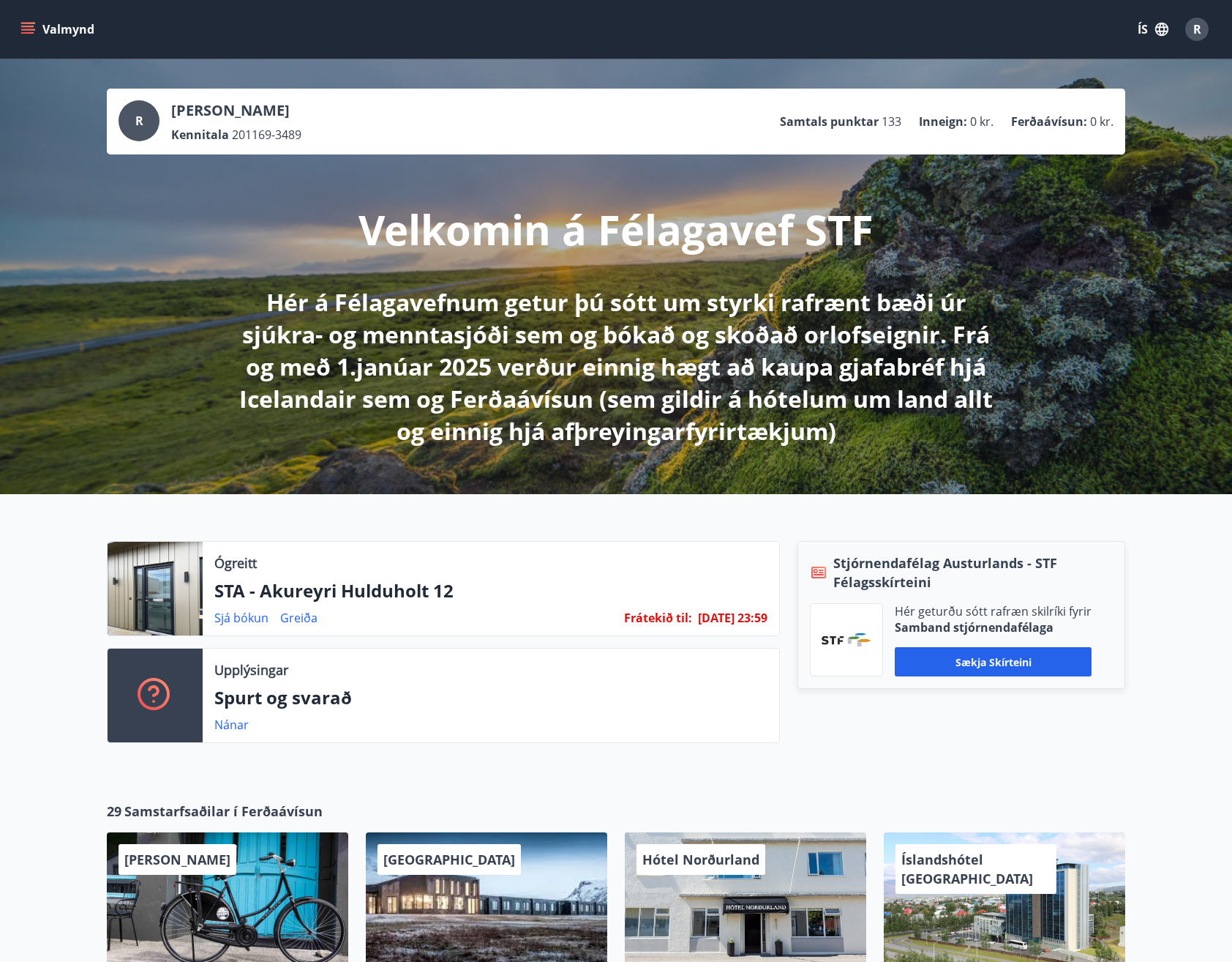
click at [297, 619] on link "Greiða" at bounding box center [299, 618] width 38 height 16
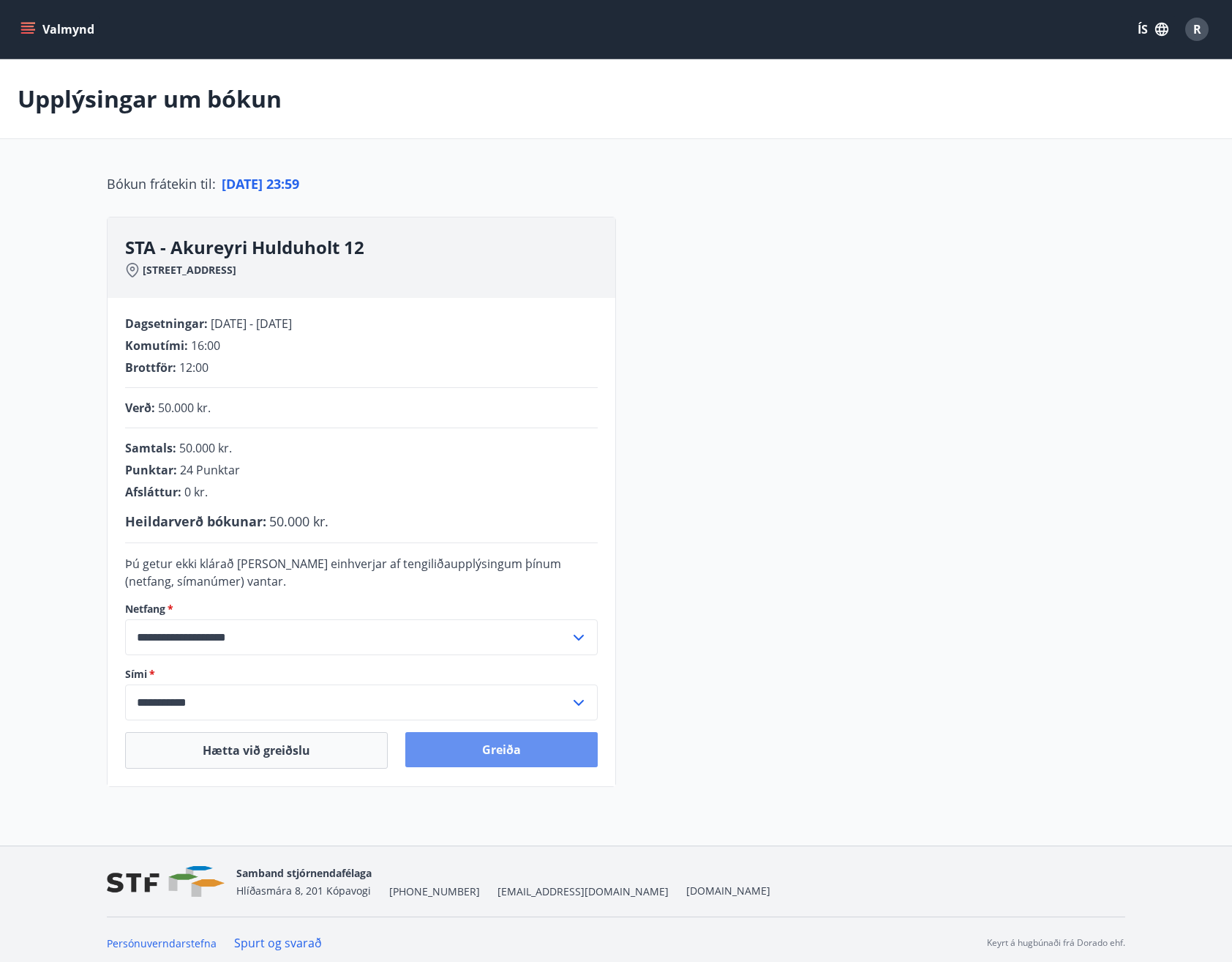
click at [512, 750] on button "Greiða" at bounding box center [502, 749] width 192 height 35
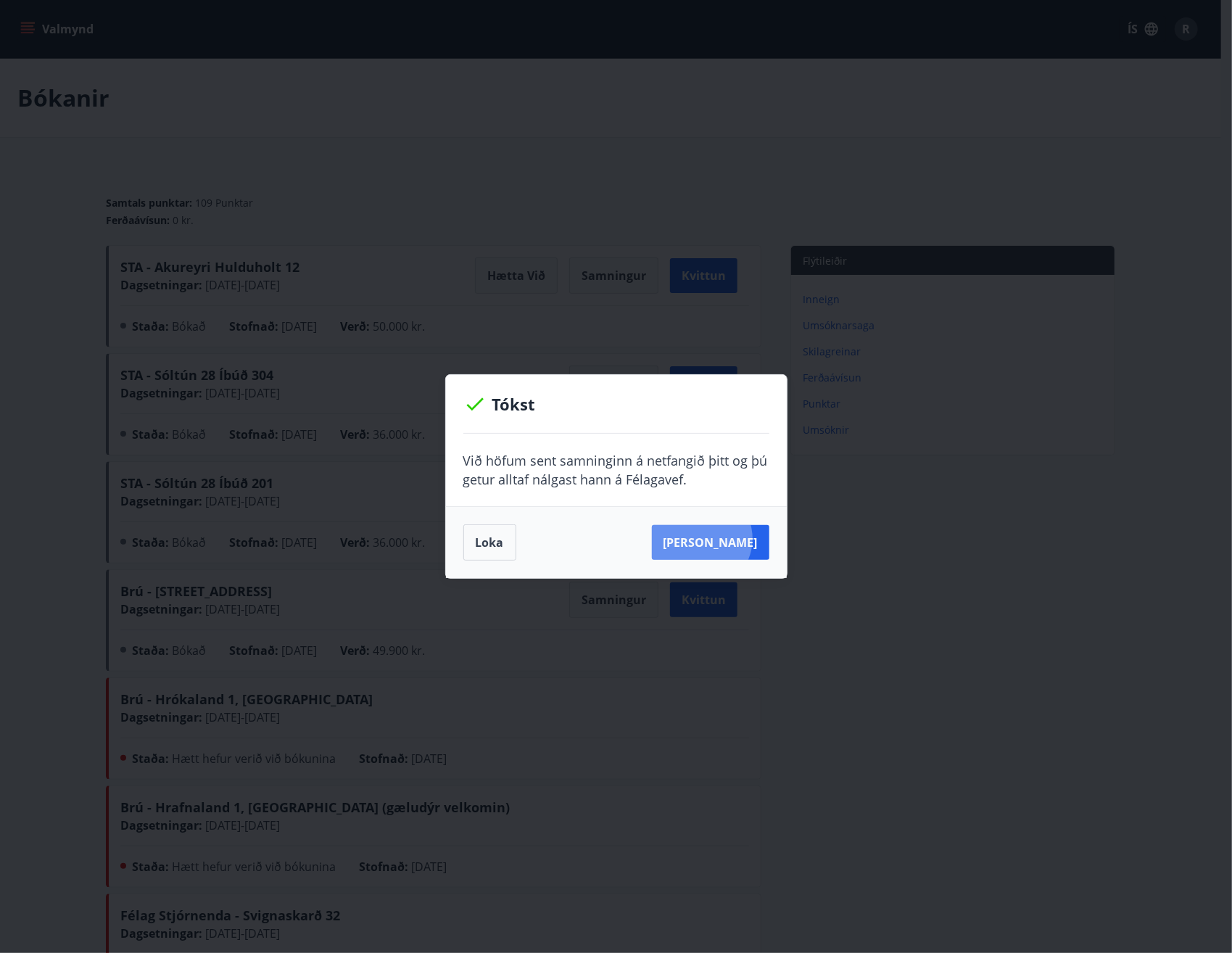
click at [724, 541] on button "Sjá samning" at bounding box center [710, 542] width 117 height 34
